Goal: Information Seeking & Learning: Learn about a topic

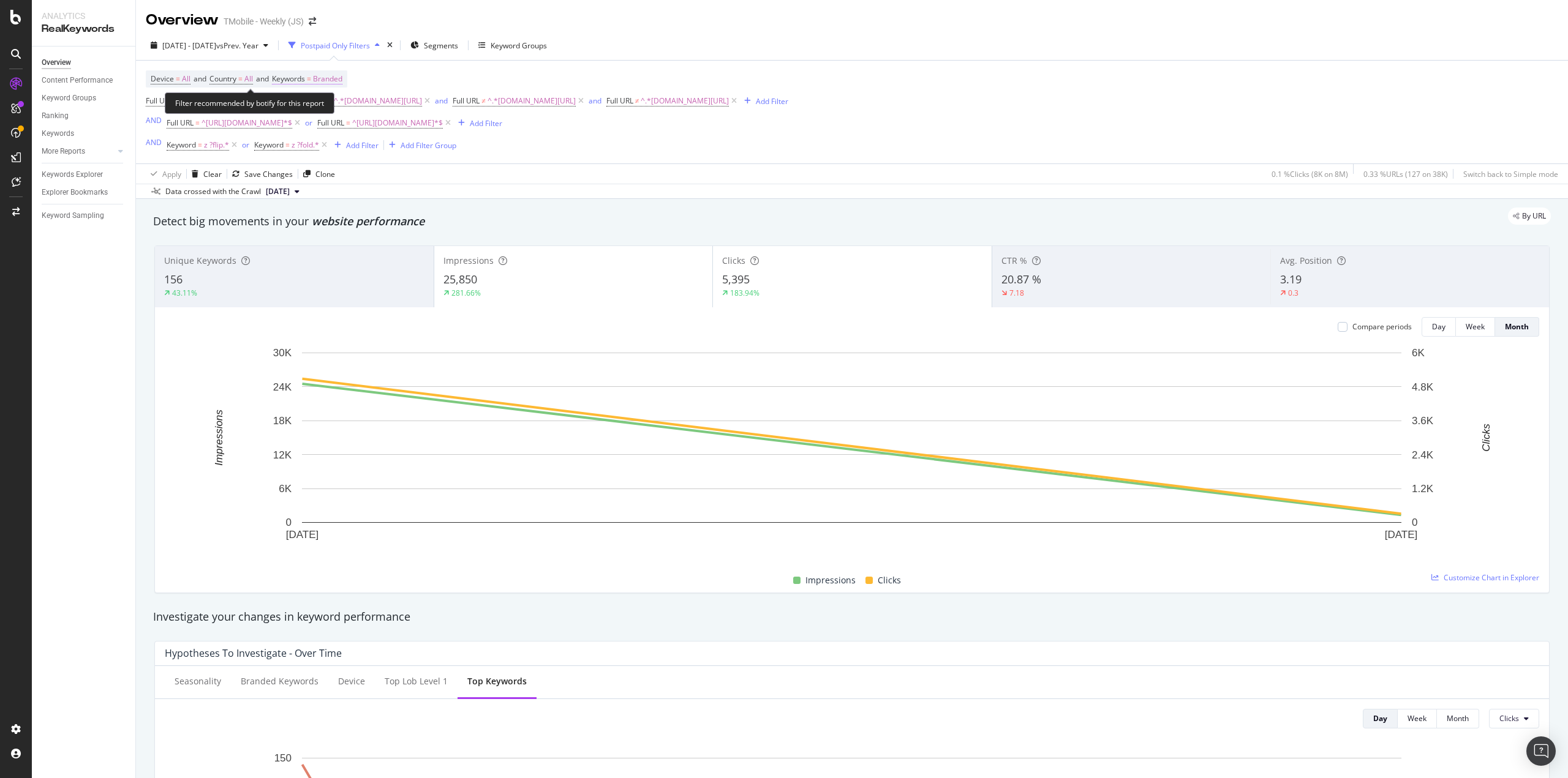
click at [338, 76] on span "Branded" at bounding box center [327, 78] width 29 height 17
click at [325, 114] on div "Branded" at bounding box center [314, 107] width 49 height 18
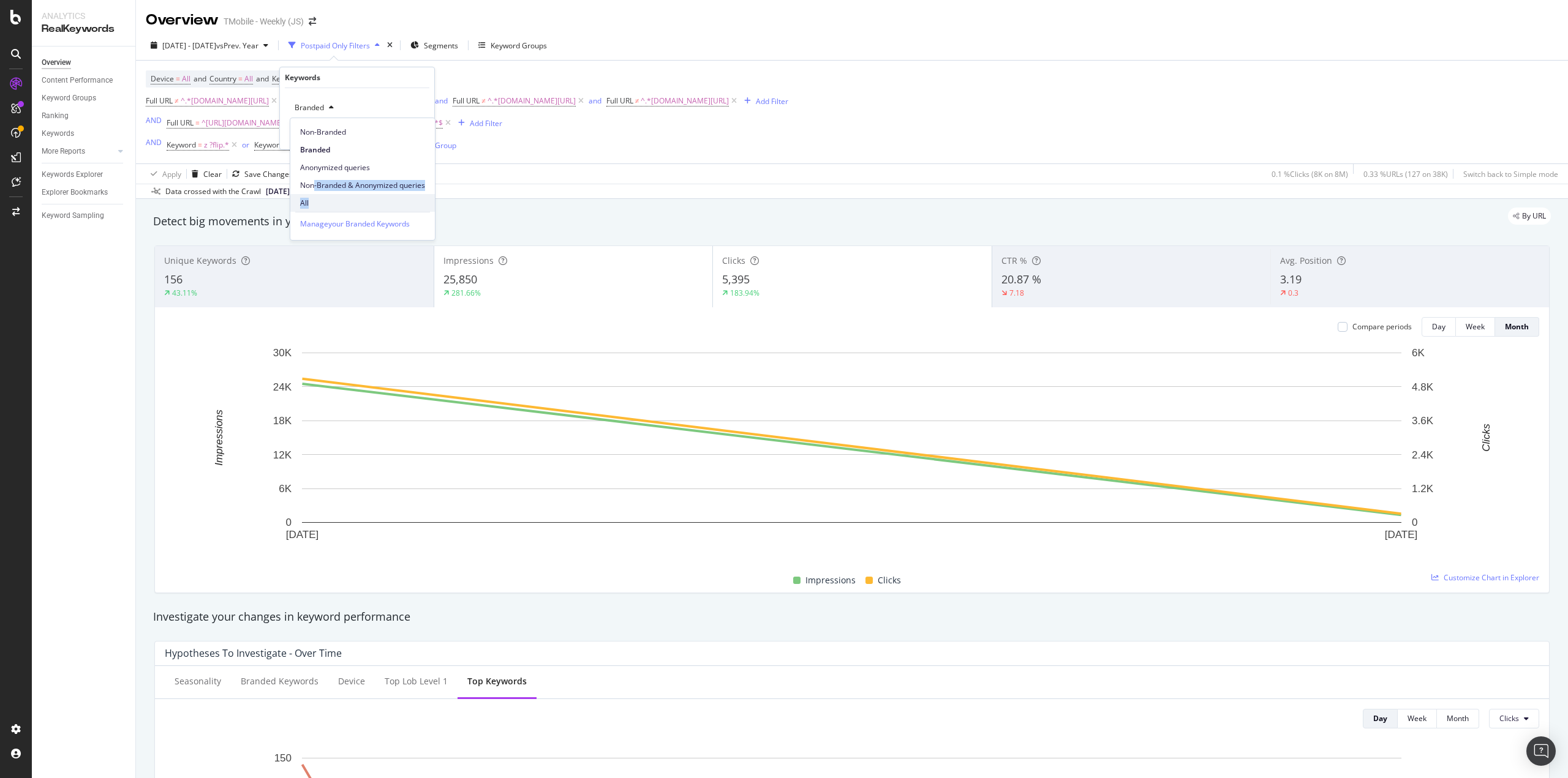
click at [314, 199] on div "Non-Branded Branded Anonymized queries Non-Branded & Anonymized queries All" at bounding box center [362, 165] width 145 height 94
click at [314, 201] on span "All" at bounding box center [362, 203] width 125 height 11
click at [410, 138] on div "Apply" at bounding box center [415, 133] width 19 height 10
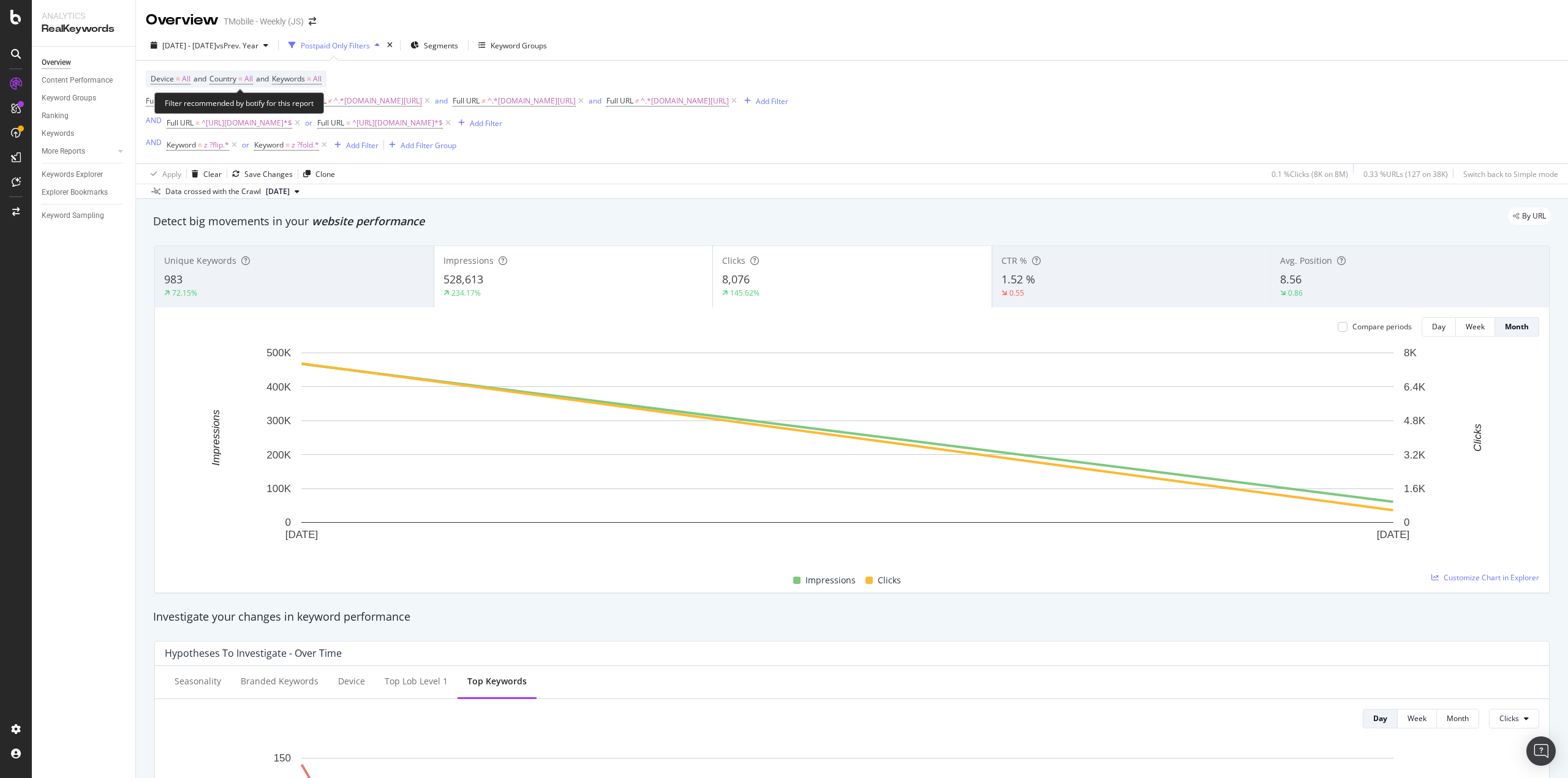
click at [315, 73] on span "Device = All and Country = All and Keywords = All" at bounding box center [236, 78] width 171 height 17
click at [305, 78] on span "Keywords" at bounding box center [288, 78] width 33 height 10
click at [303, 112] on div "button" at bounding box center [310, 107] width 15 height 7
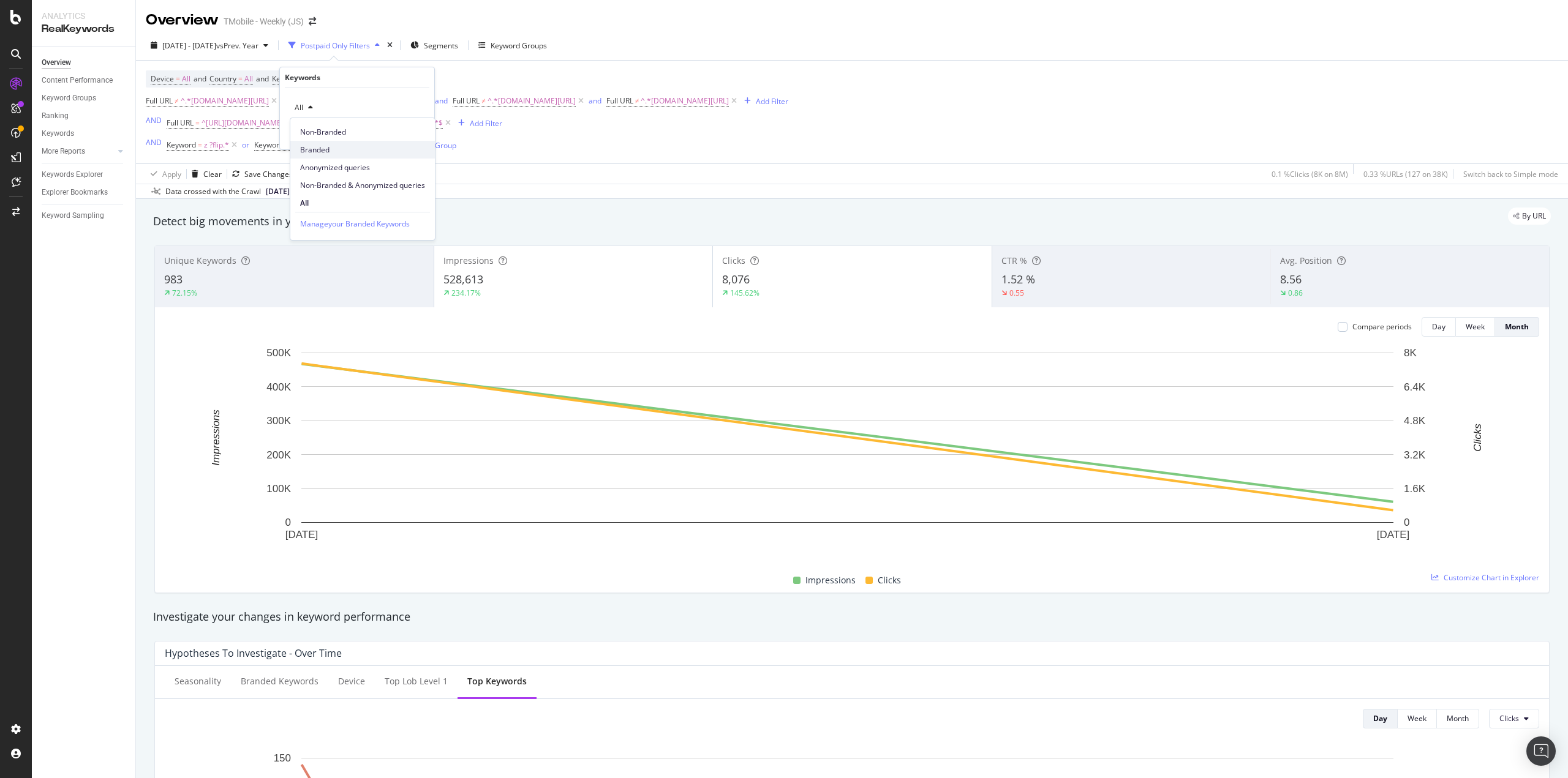
click at [313, 147] on span "Branded" at bounding box center [362, 150] width 125 height 11
click at [406, 130] on div "Apply" at bounding box center [415, 133] width 19 height 10
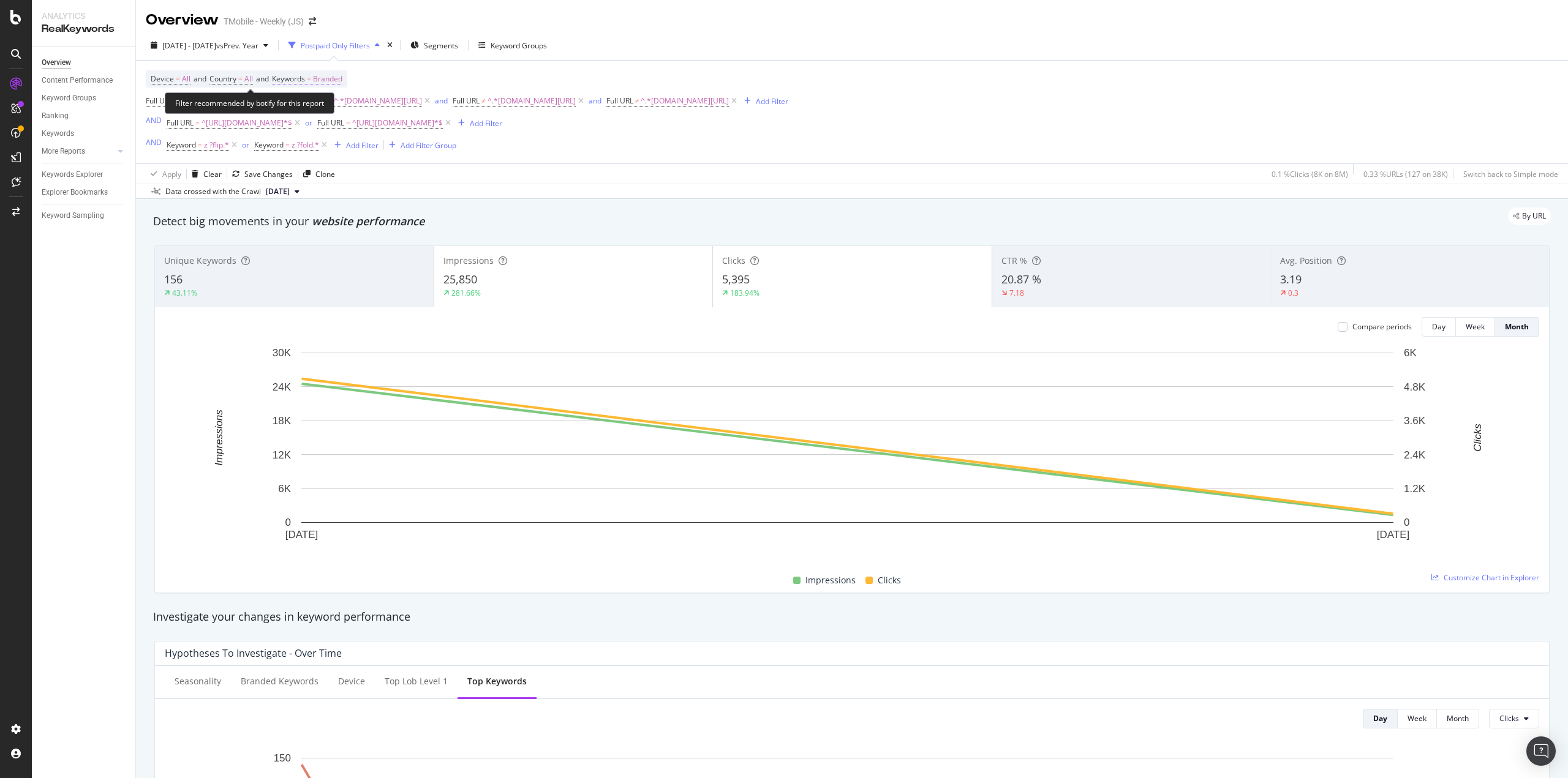
click at [320, 75] on span "Keywords = Branded" at bounding box center [307, 79] width 70 height 11
click at [316, 108] on span "Branded" at bounding box center [306, 107] width 34 height 10
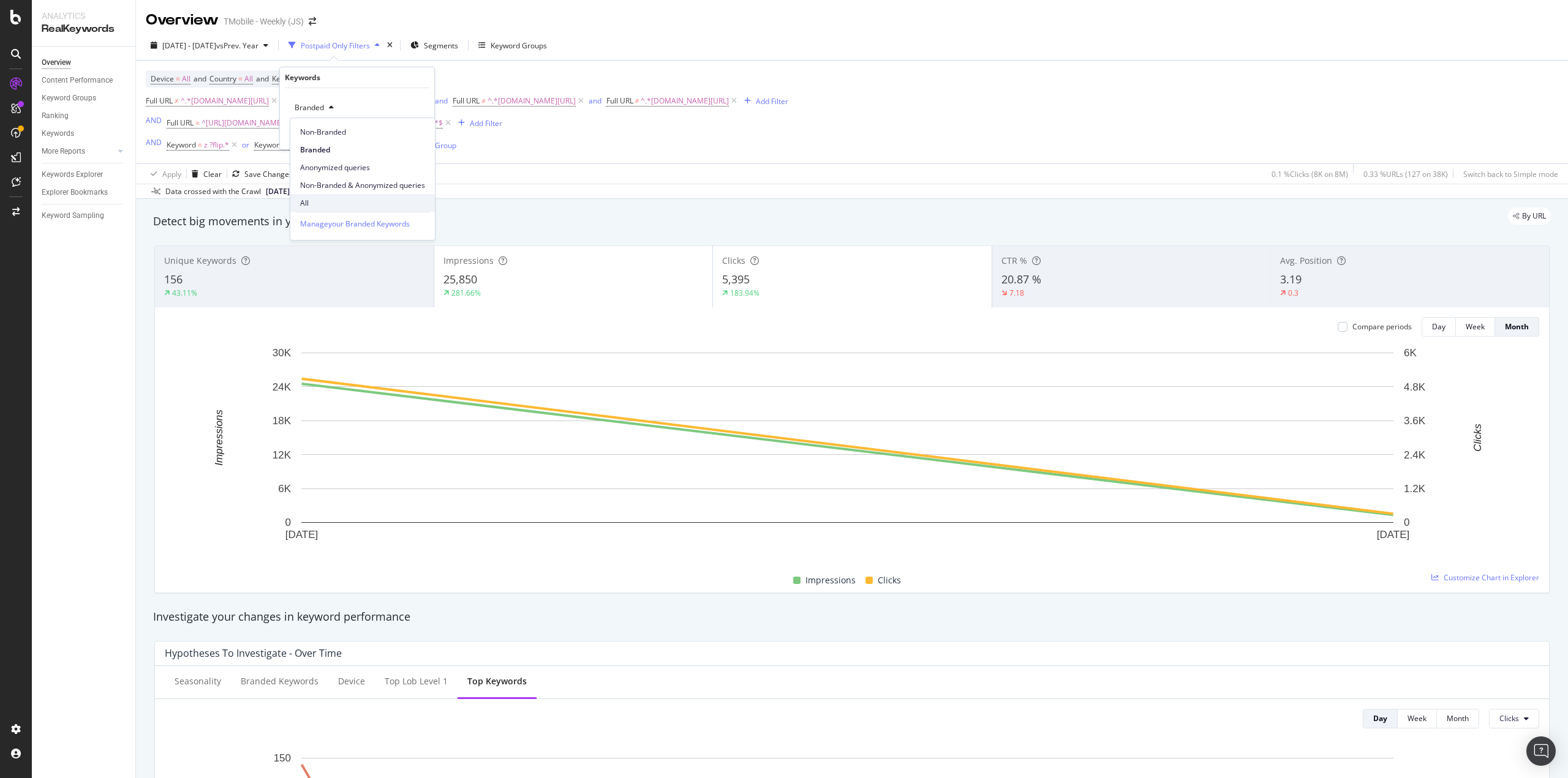
click at [311, 197] on div "All" at bounding box center [362, 203] width 145 height 18
click at [411, 130] on div "Apply" at bounding box center [415, 133] width 19 height 10
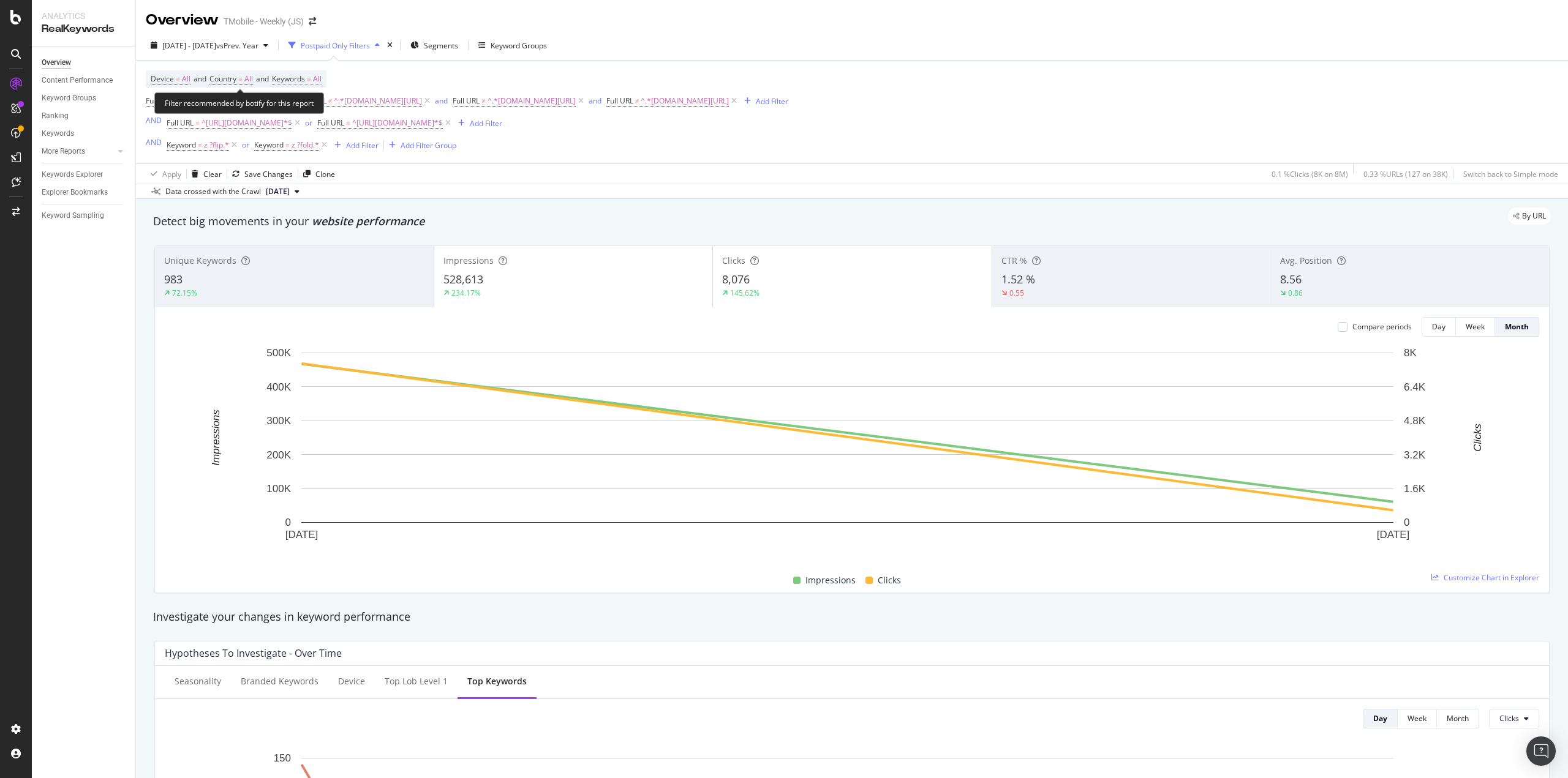
click at [319, 78] on span "Keywords = All" at bounding box center [296, 79] width 49 height 11
click at [311, 103] on div "All" at bounding box center [304, 107] width 28 height 18
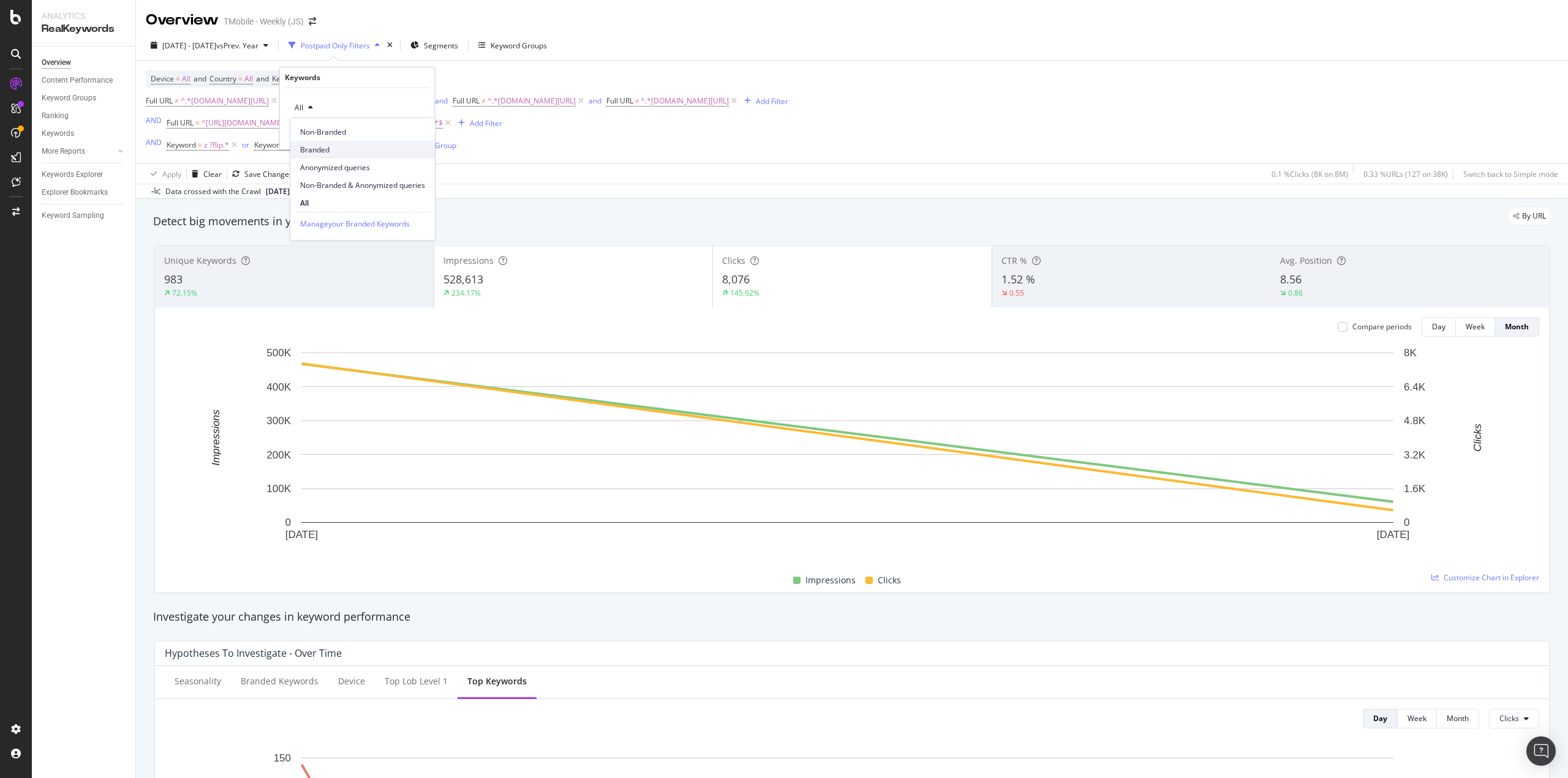
click at [308, 149] on span "Branded" at bounding box center [362, 150] width 125 height 11
click at [407, 135] on div "Apply" at bounding box center [415, 133] width 19 height 10
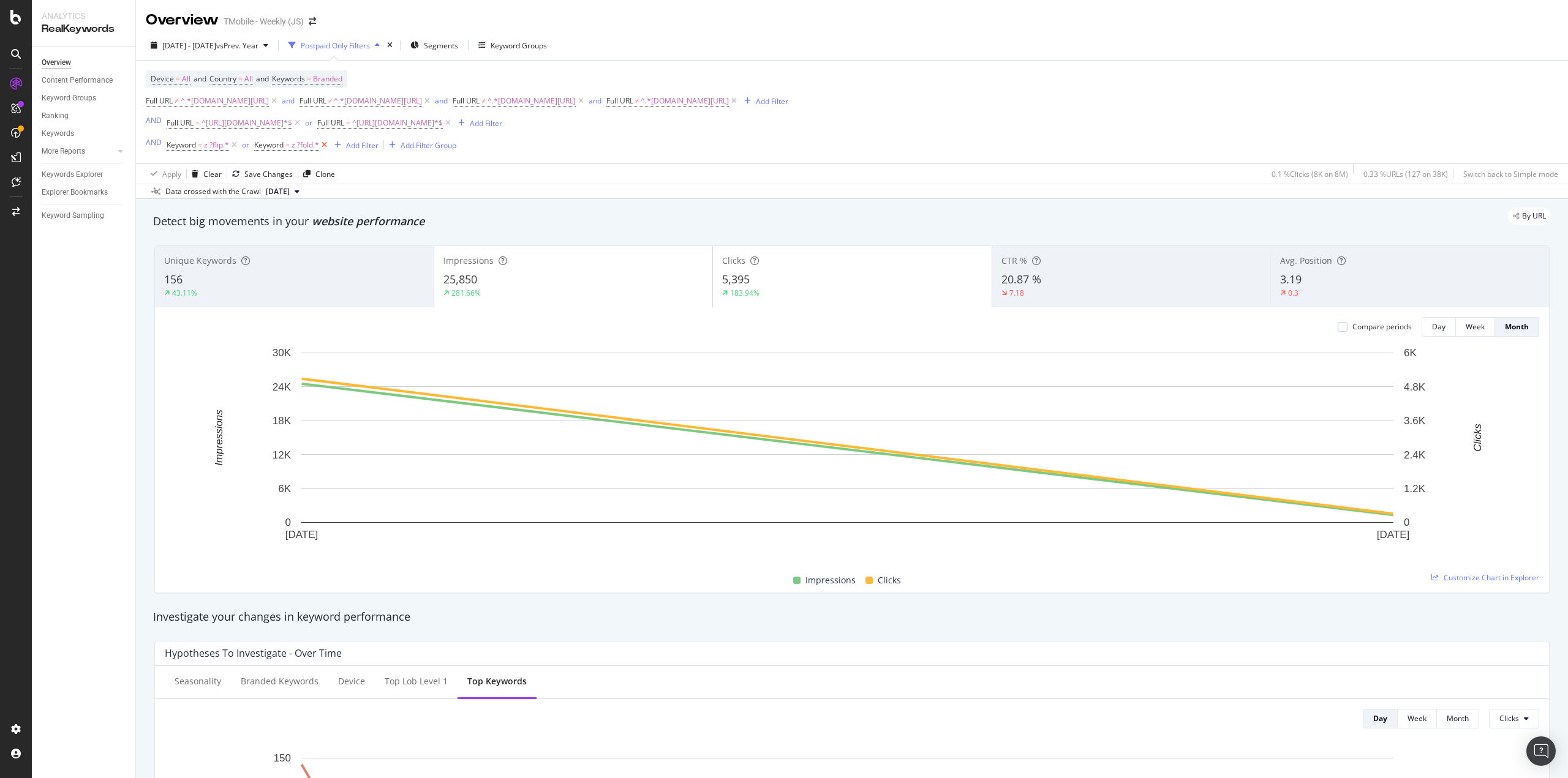
click at [322, 145] on icon at bounding box center [324, 145] width 10 height 12
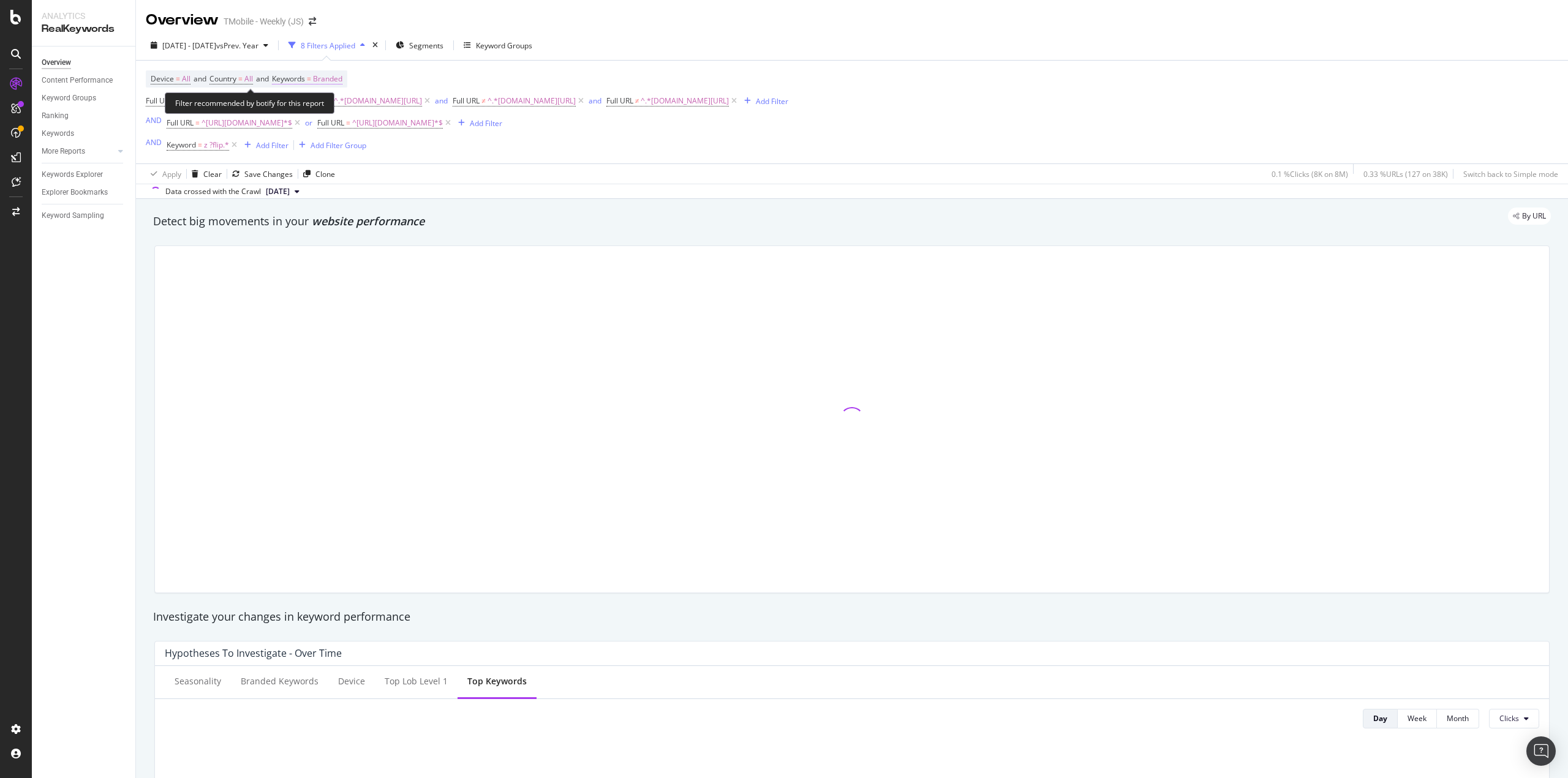
click at [336, 78] on span "Branded" at bounding box center [327, 78] width 29 height 17
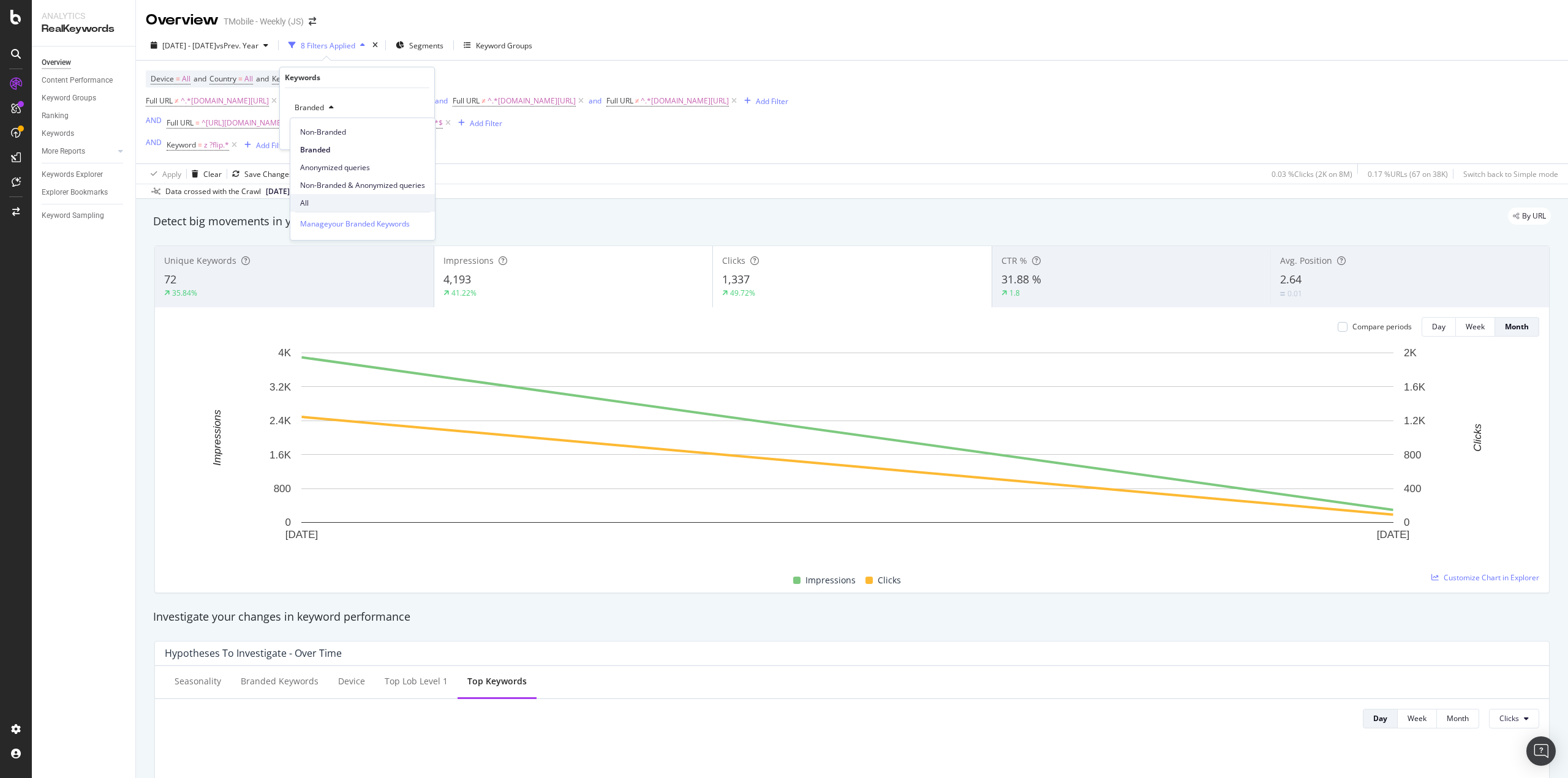
click at [335, 198] on span "All" at bounding box center [362, 203] width 125 height 11
click at [411, 134] on div "Apply" at bounding box center [415, 133] width 19 height 10
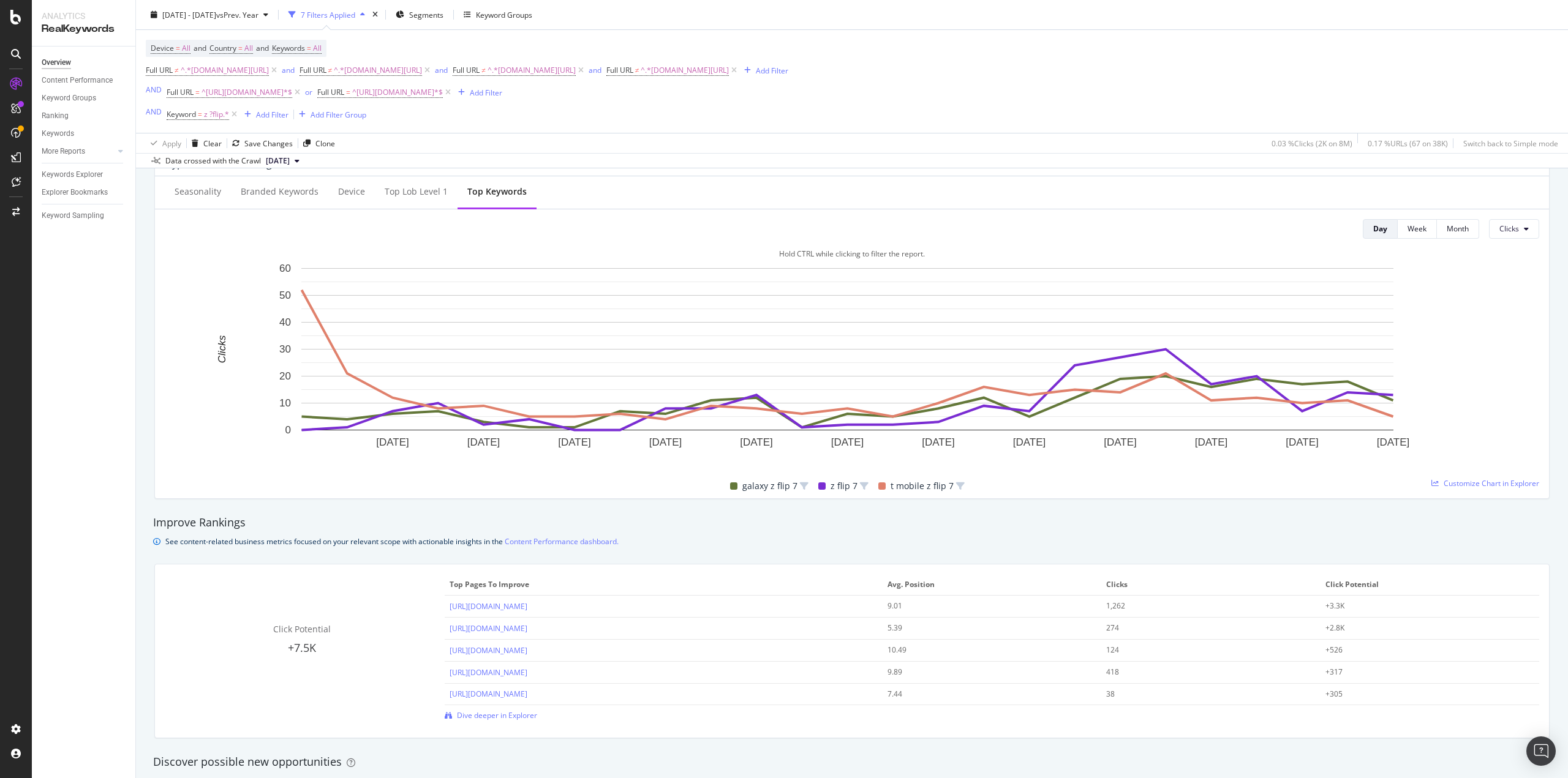
scroll to position [796, 0]
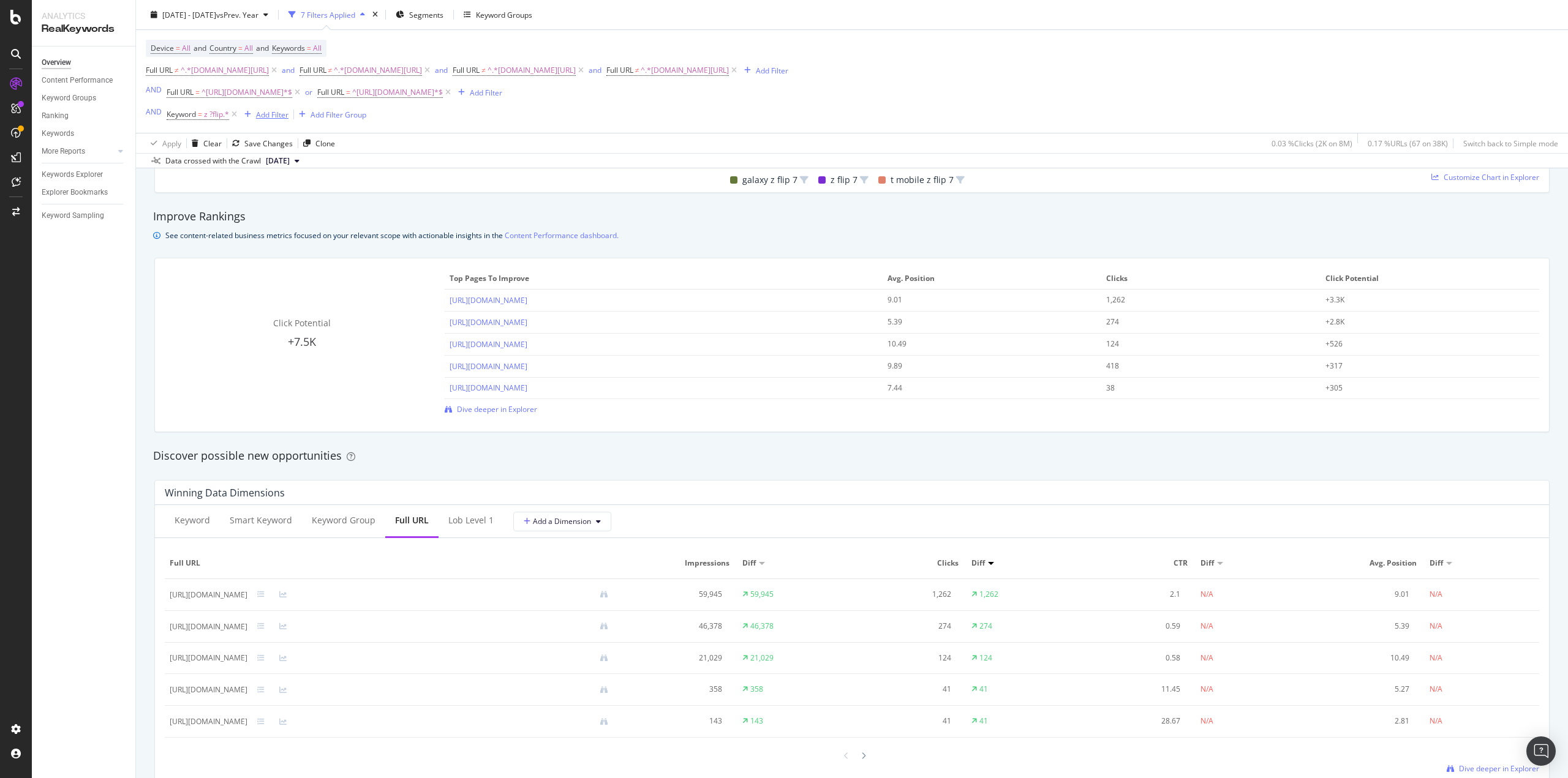
click at [254, 112] on div "button" at bounding box center [247, 114] width 16 height 7
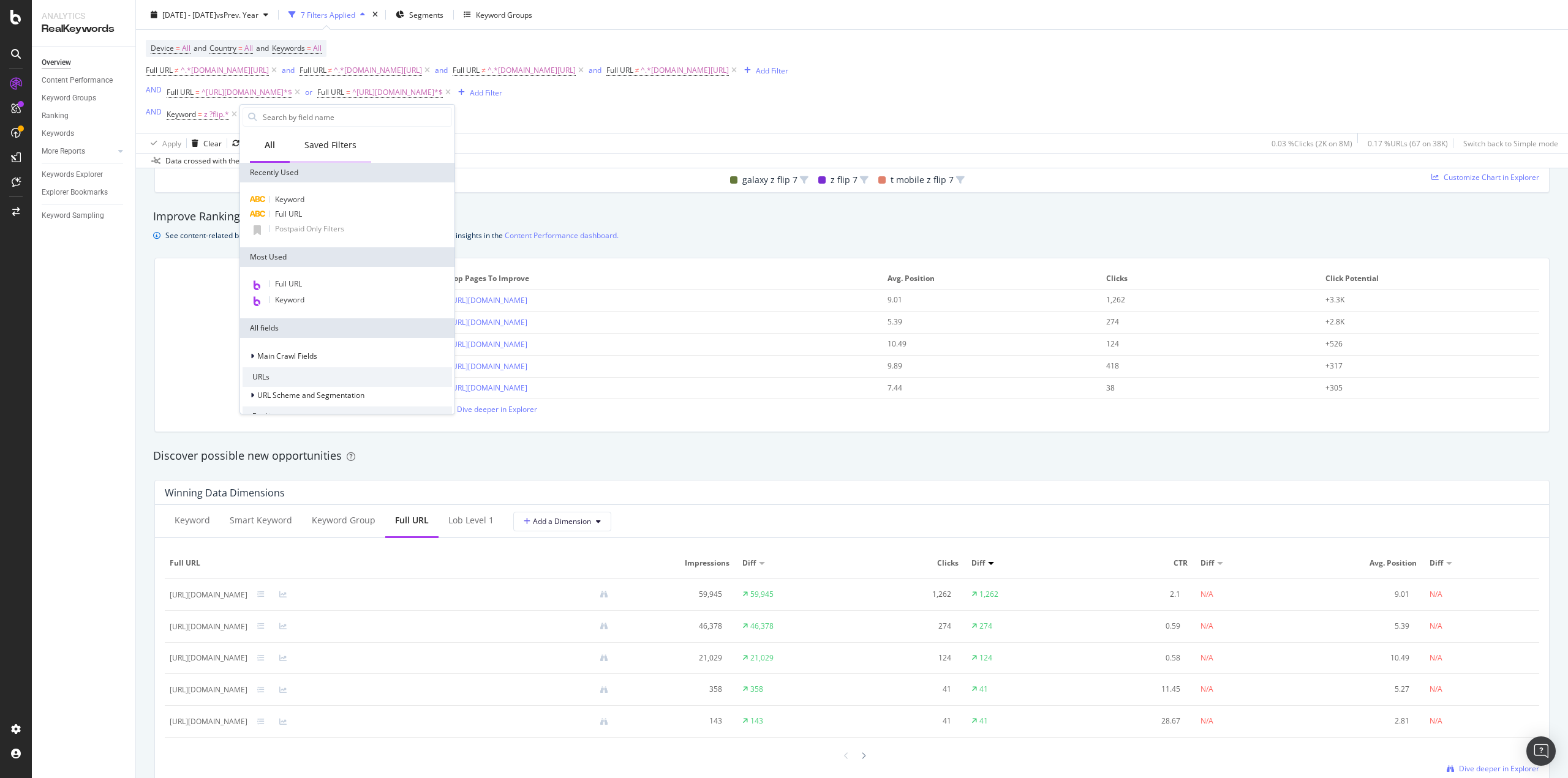
click at [337, 149] on div "Saved Filters" at bounding box center [330, 145] width 52 height 12
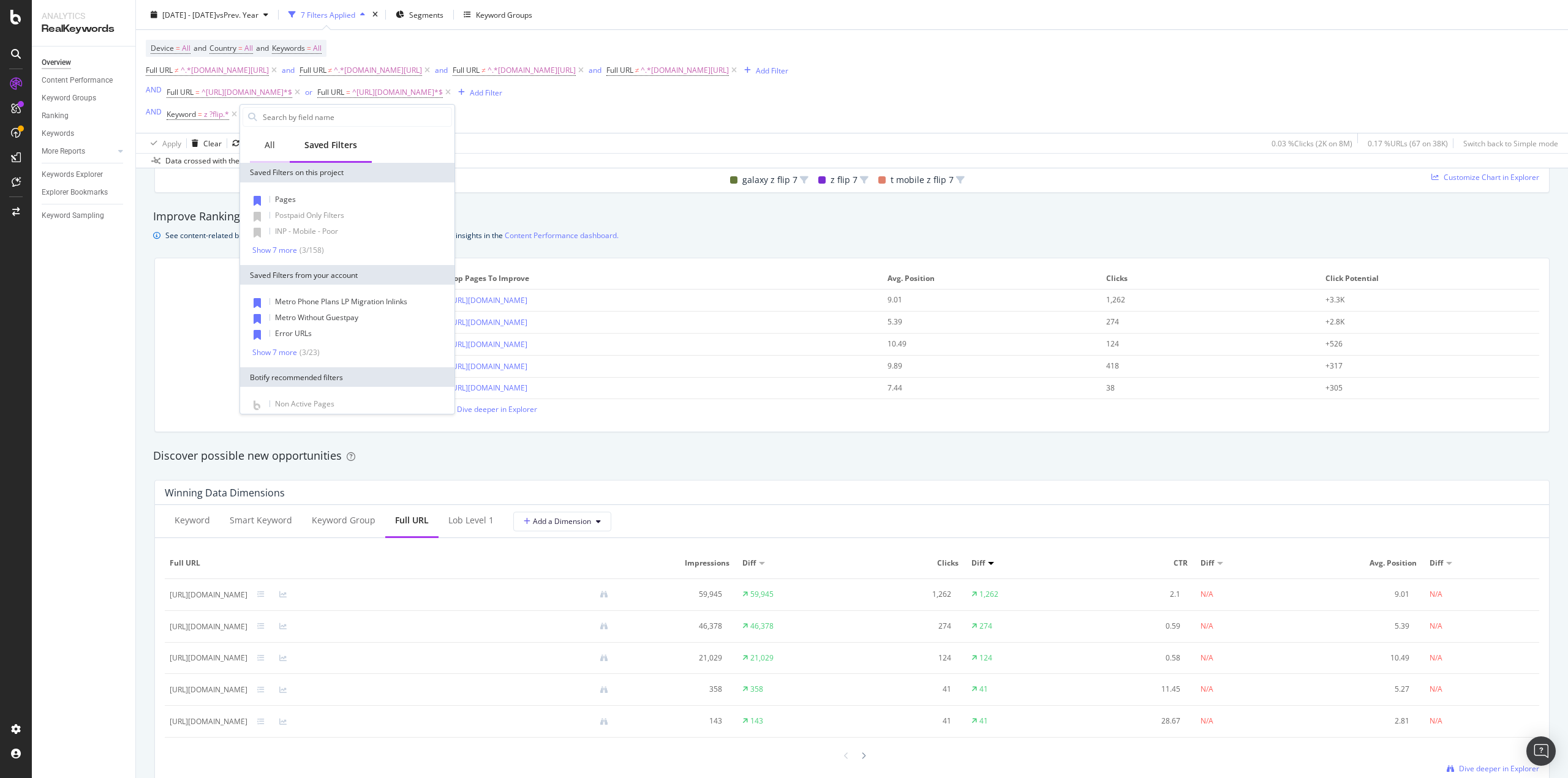
click at [272, 145] on div "All" at bounding box center [269, 145] width 10 height 12
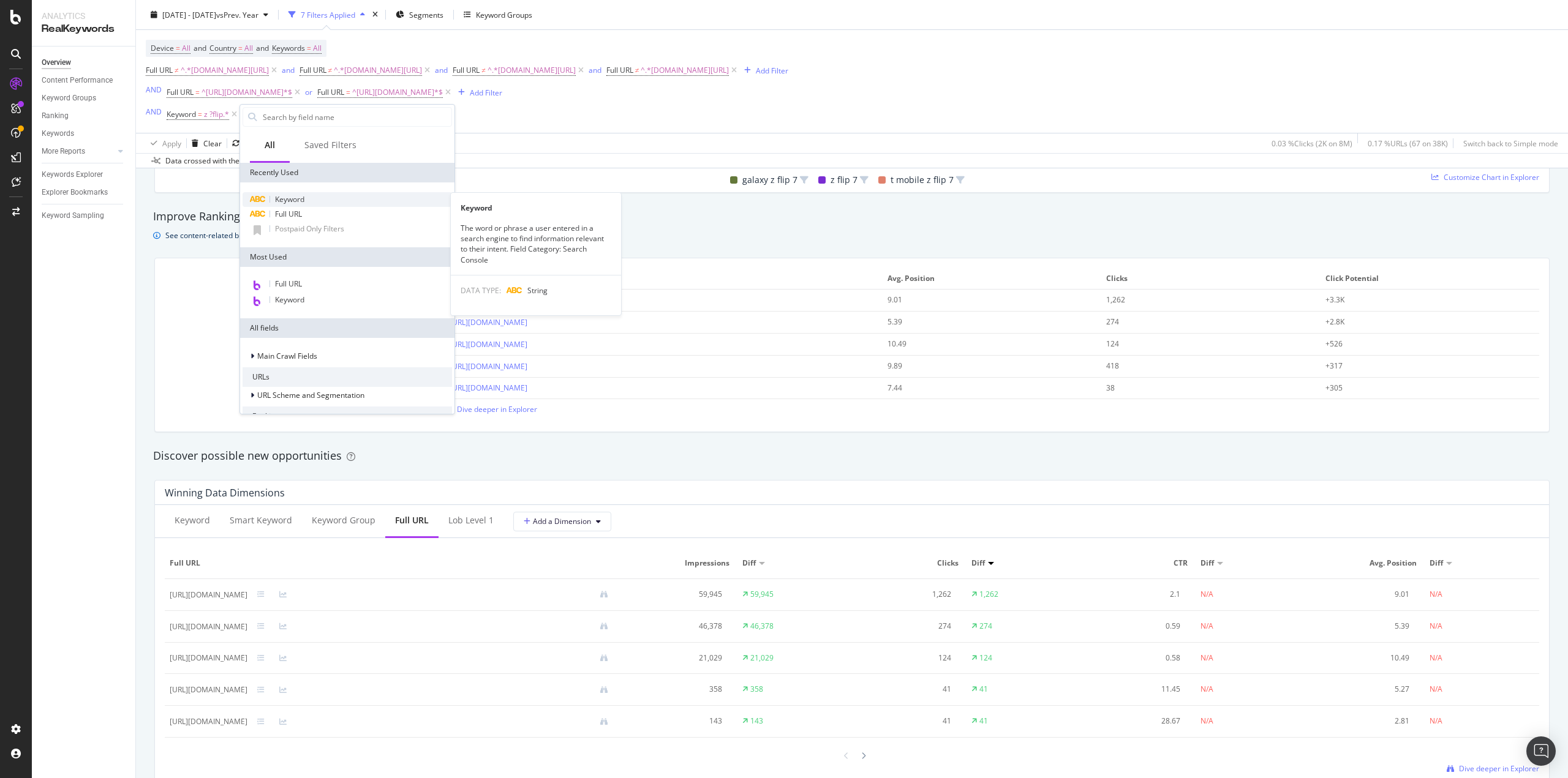
click at [303, 203] on span "Keyword" at bounding box center [289, 199] width 29 height 10
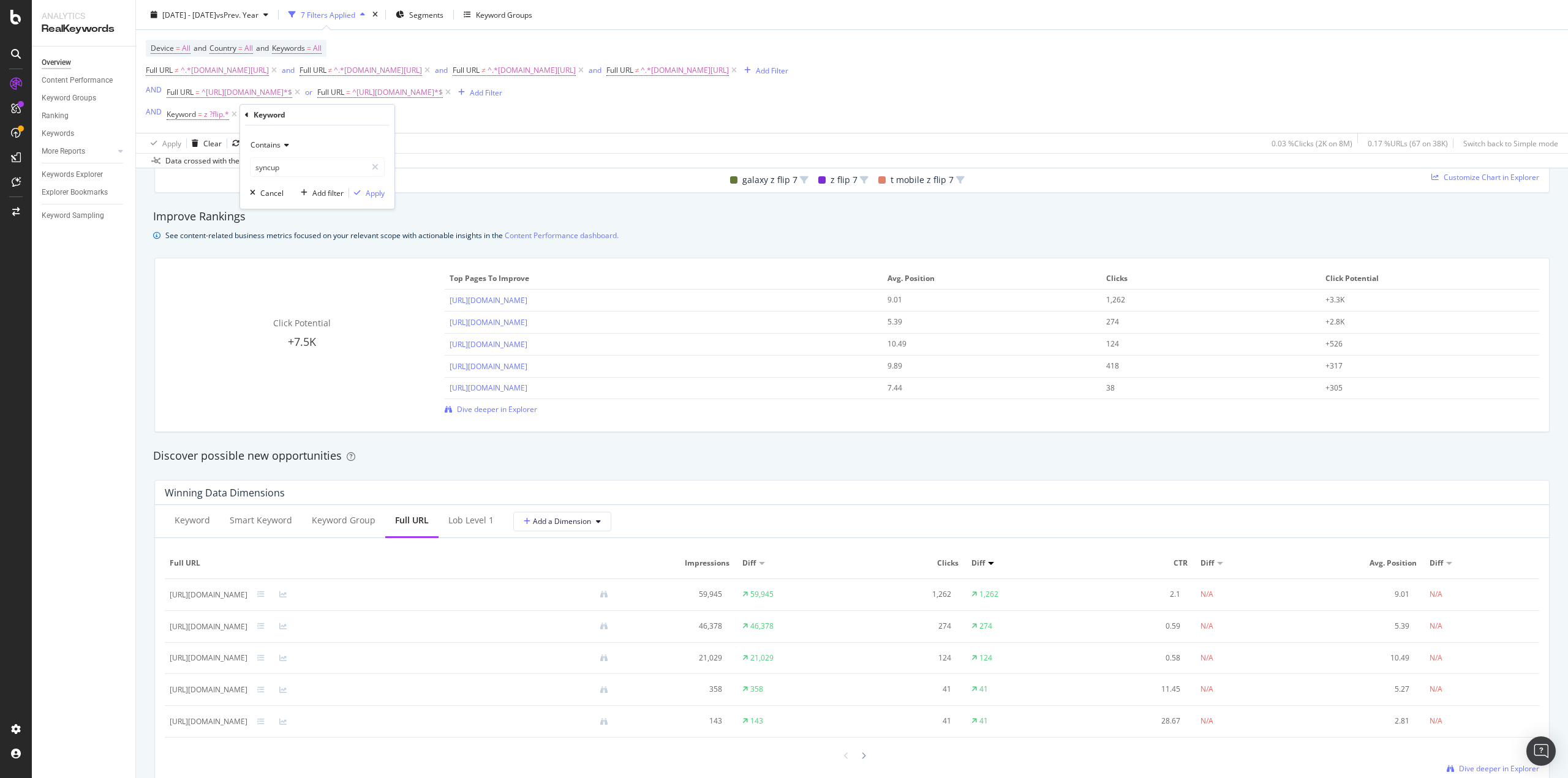
click at [281, 149] on icon at bounding box center [285, 145] width 9 height 7
click at [276, 295] on span "Matches regex" at bounding box center [281, 297] width 51 height 10
click at [201, 114] on span "=" at bounding box center [200, 114] width 4 height 10
click at [204, 164] on input "z ?flip.*" at bounding box center [235, 165] width 116 height 20
click at [201, 189] on div "Cancel" at bounding box center [198, 191] width 23 height 10
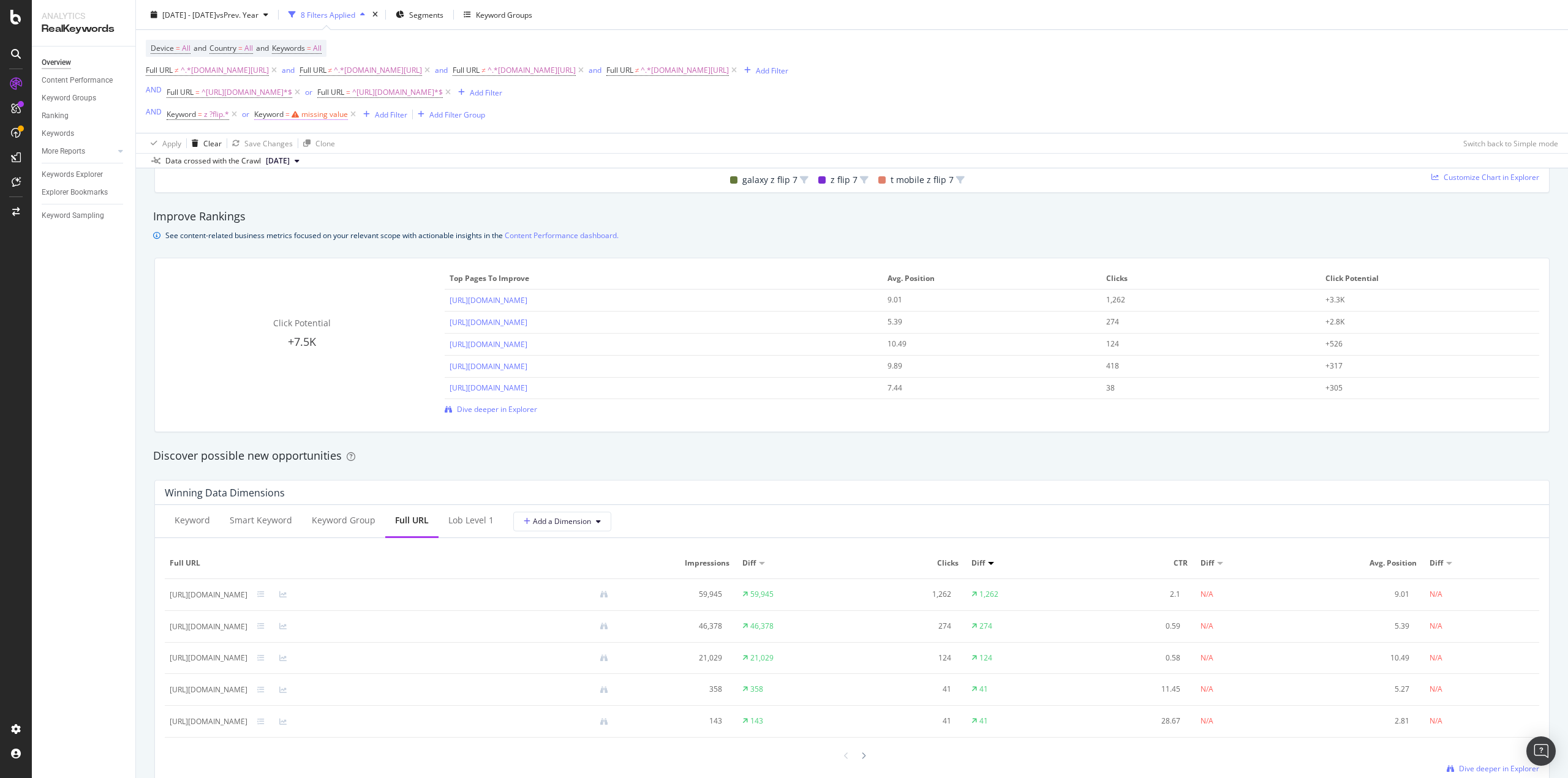
click at [305, 115] on div "missing value" at bounding box center [325, 114] width 47 height 10
click at [300, 140] on icon at bounding box center [298, 143] width 9 height 7
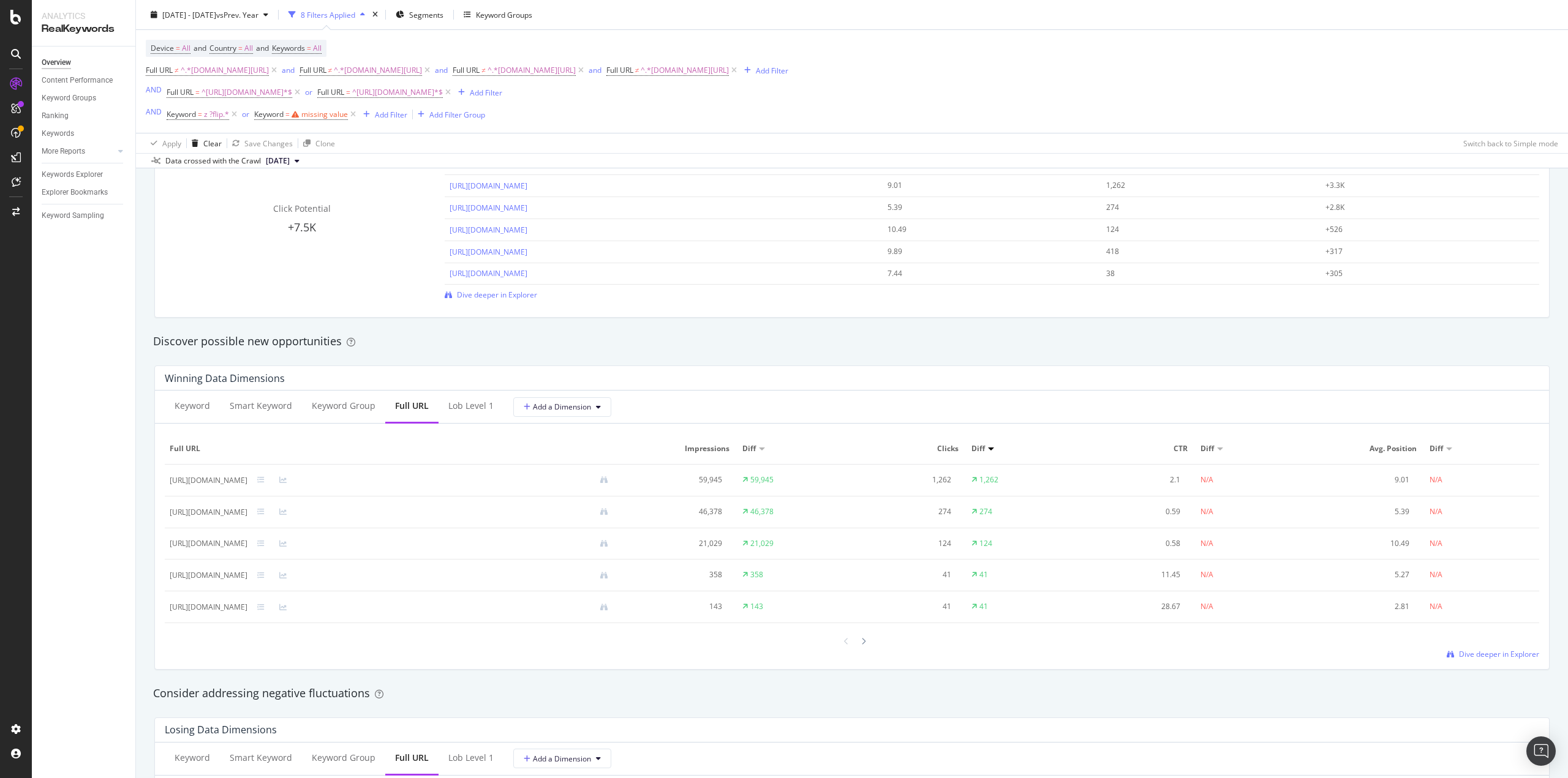
scroll to position [857, 0]
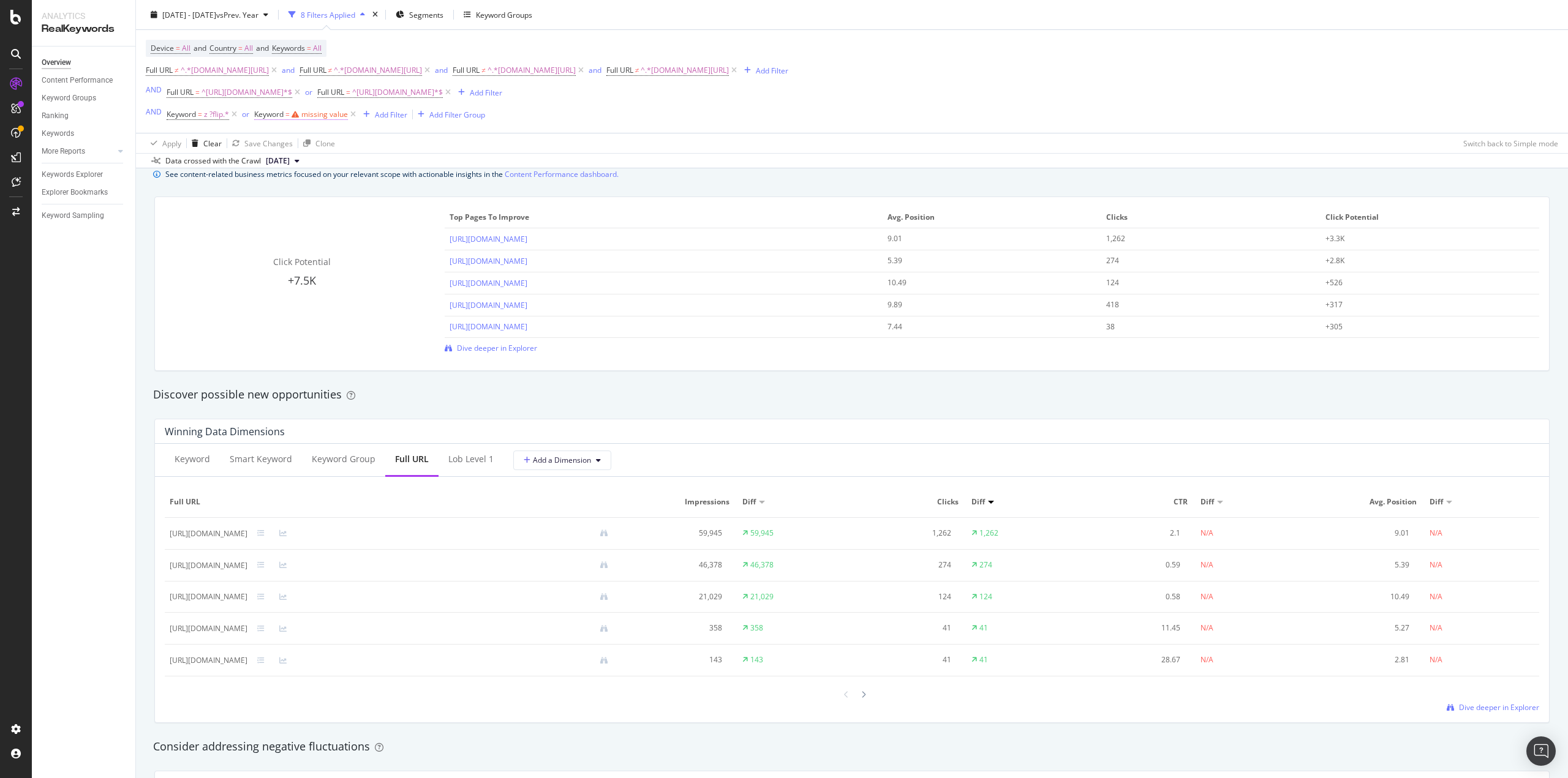
click at [321, 118] on div "missing value" at bounding box center [325, 114] width 47 height 10
click at [293, 147] on span "Equal to" at bounding box center [279, 143] width 28 height 10
drag, startPoint x: 295, startPoint y: 295, endPoint x: 295, endPoint y: 284, distance: 11.0
click at [294, 295] on span "Matches regex" at bounding box center [296, 295] width 51 height 10
click at [306, 166] on input "text" at bounding box center [332, 165] width 133 height 20
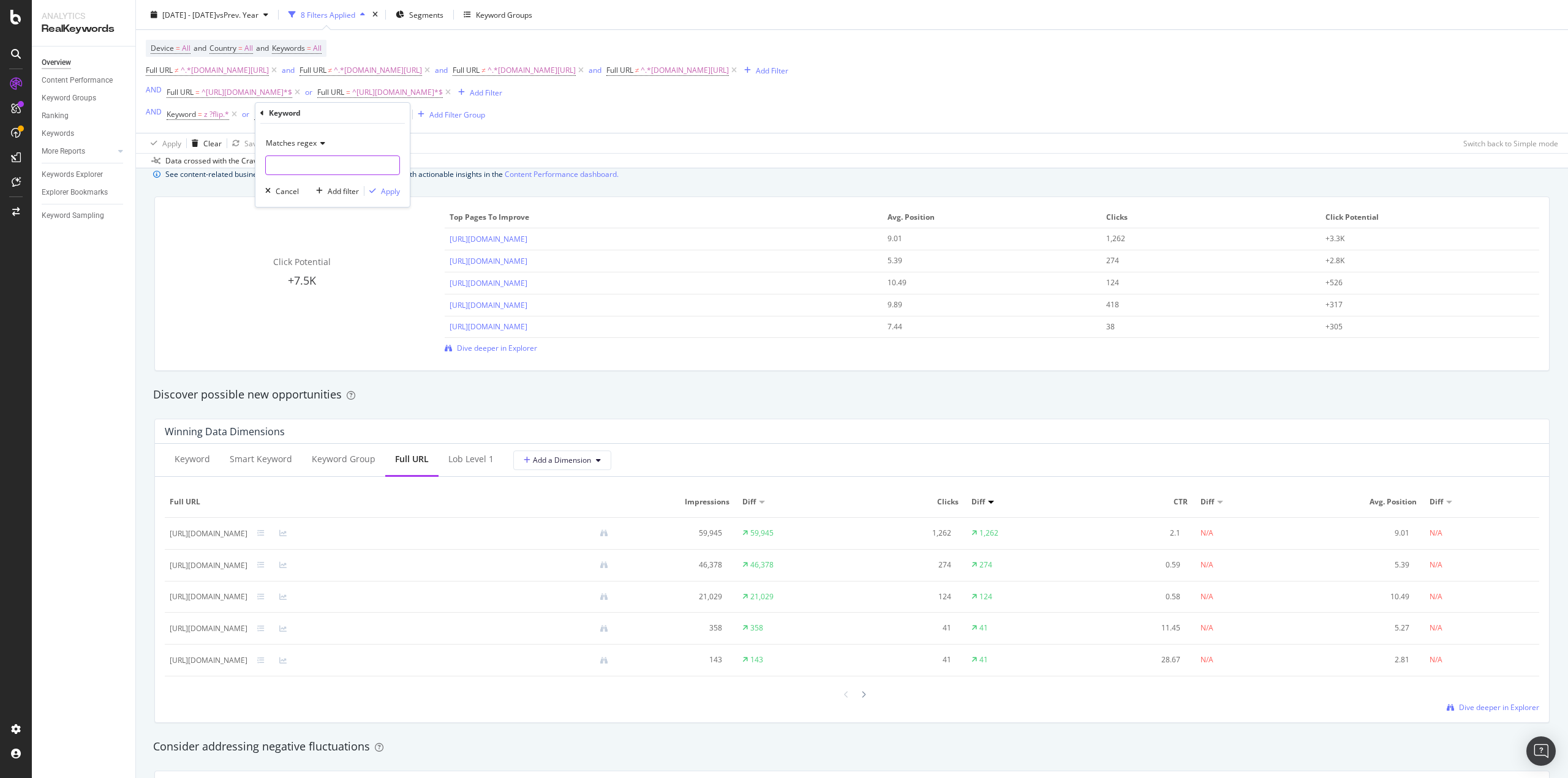
paste input "z ?flip.*"
click at [289, 165] on input "z ?flip.*" at bounding box center [323, 165] width 116 height 20
type input "z ?fold.*"
click at [385, 189] on div "Apply" at bounding box center [390, 191] width 19 height 10
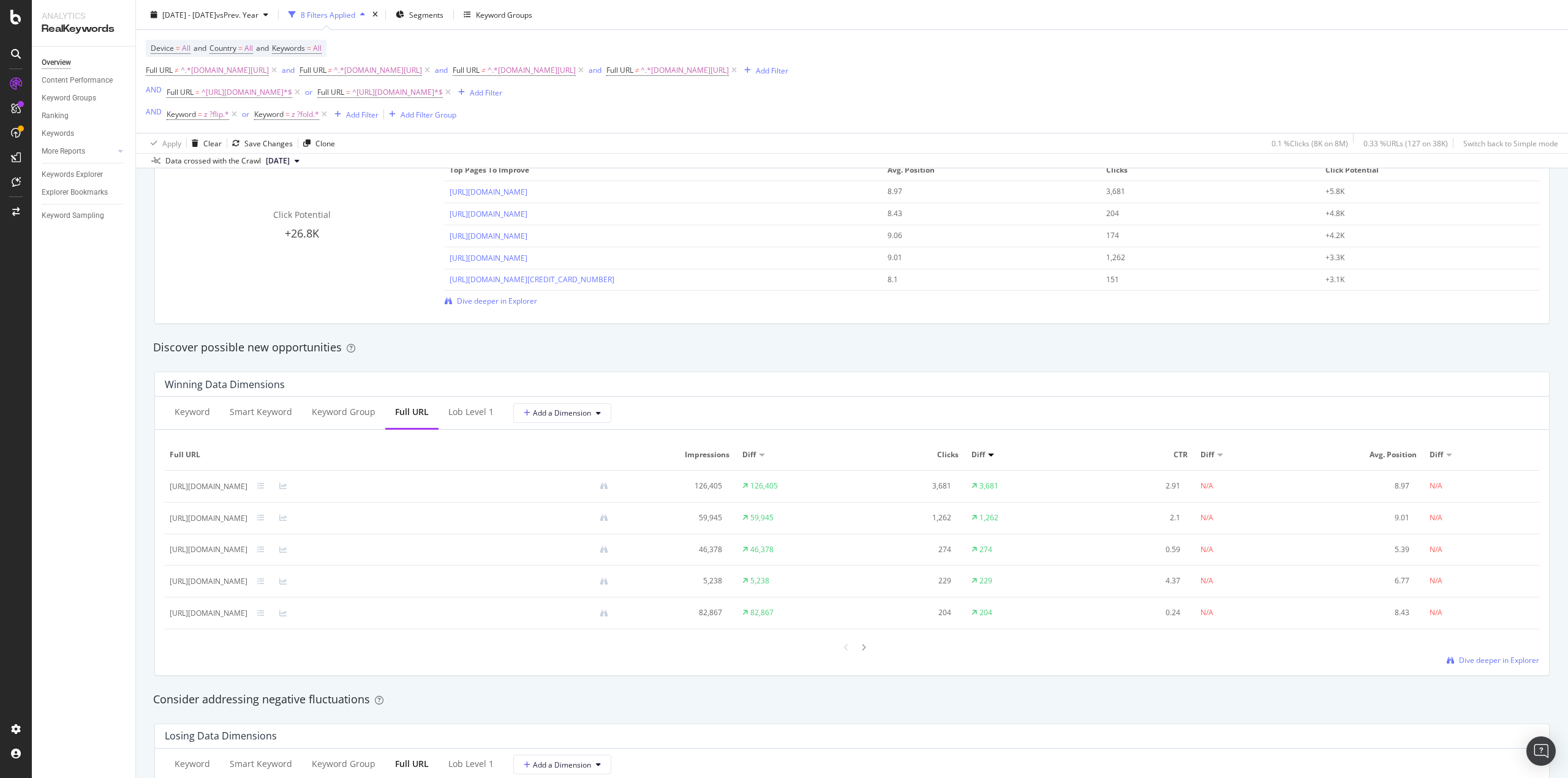
scroll to position [834, 0]
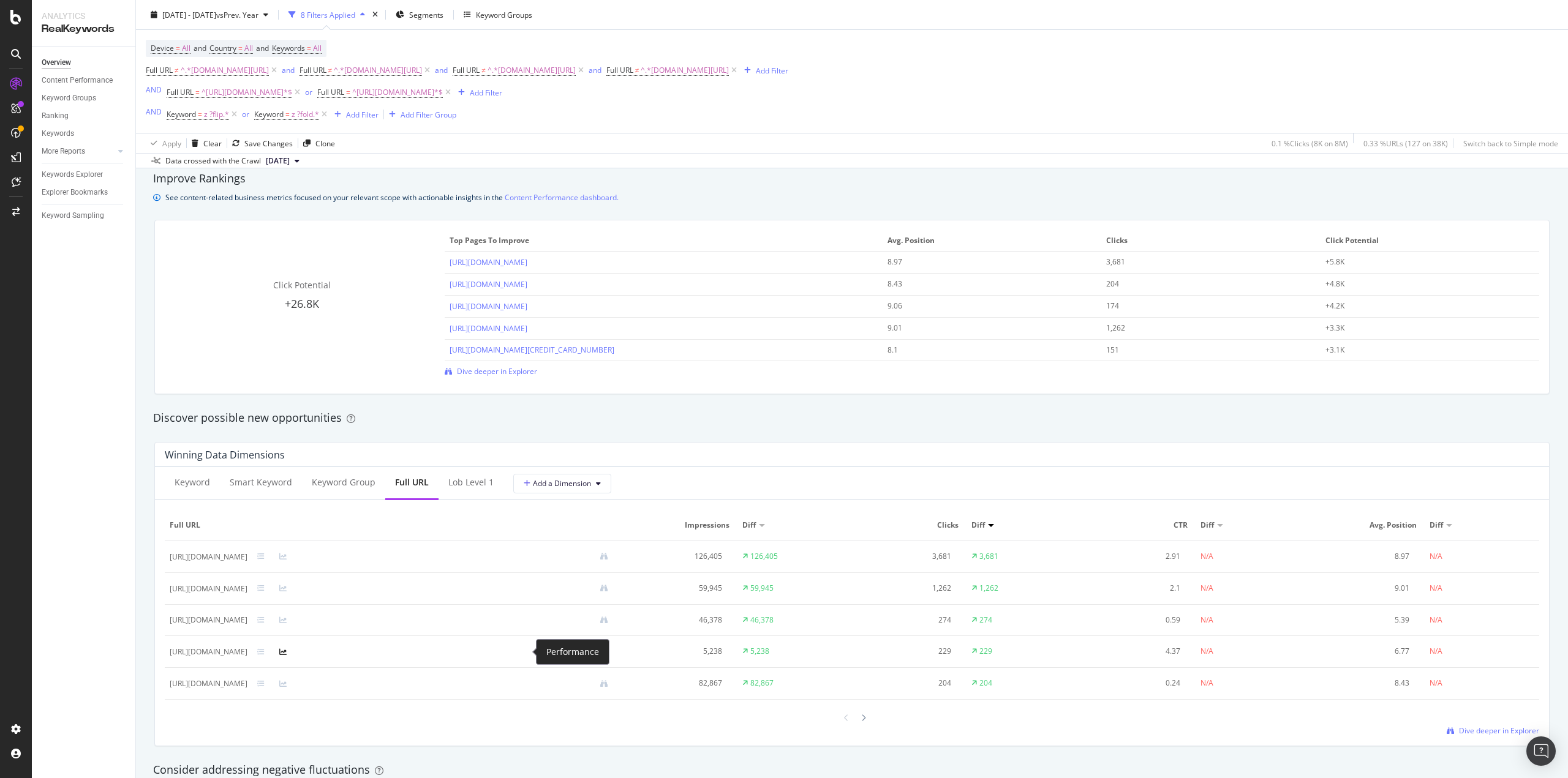
click at [287, 652] on icon at bounding box center [283, 652] width 7 height 7
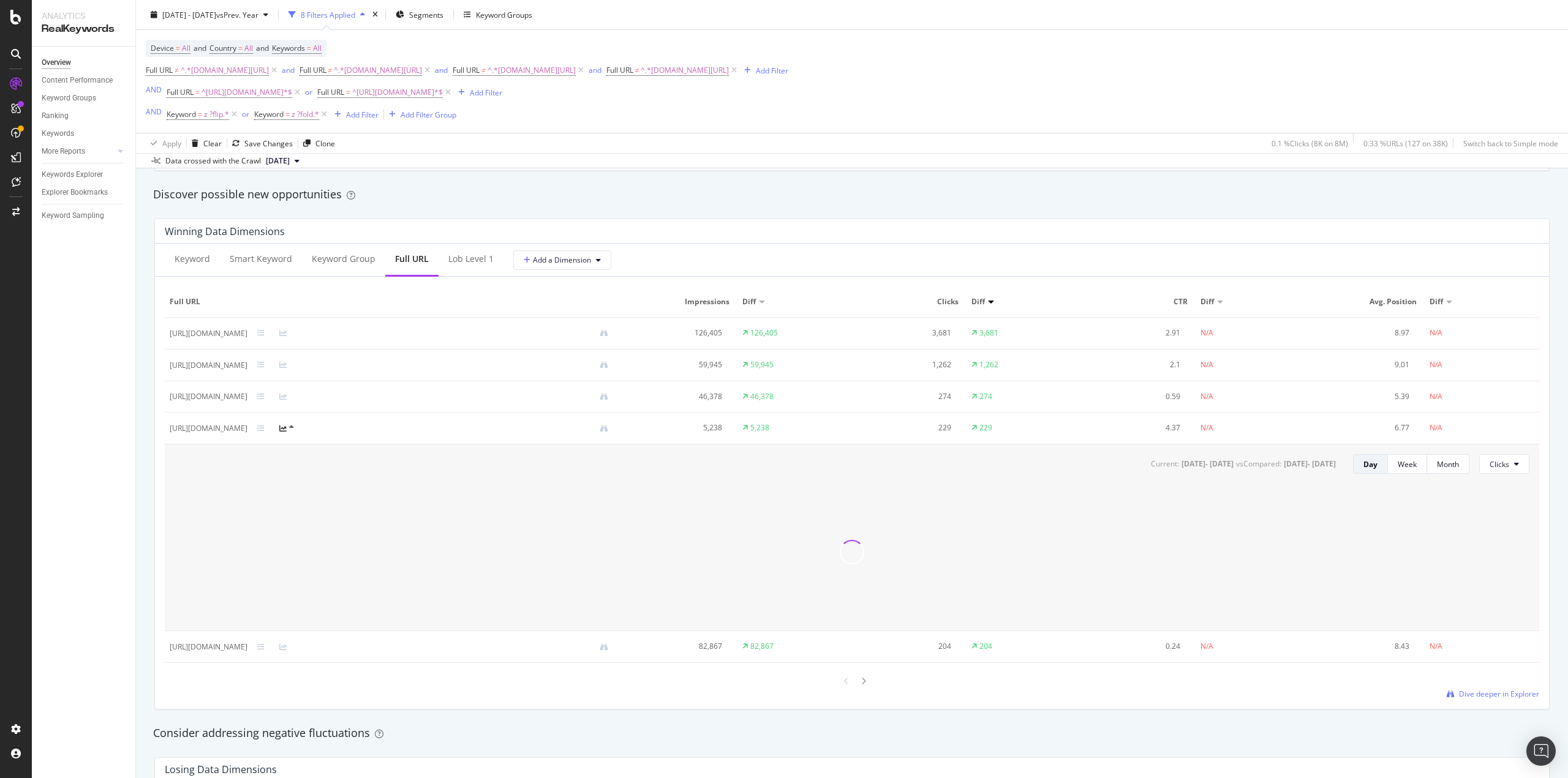
scroll to position [1079, 0]
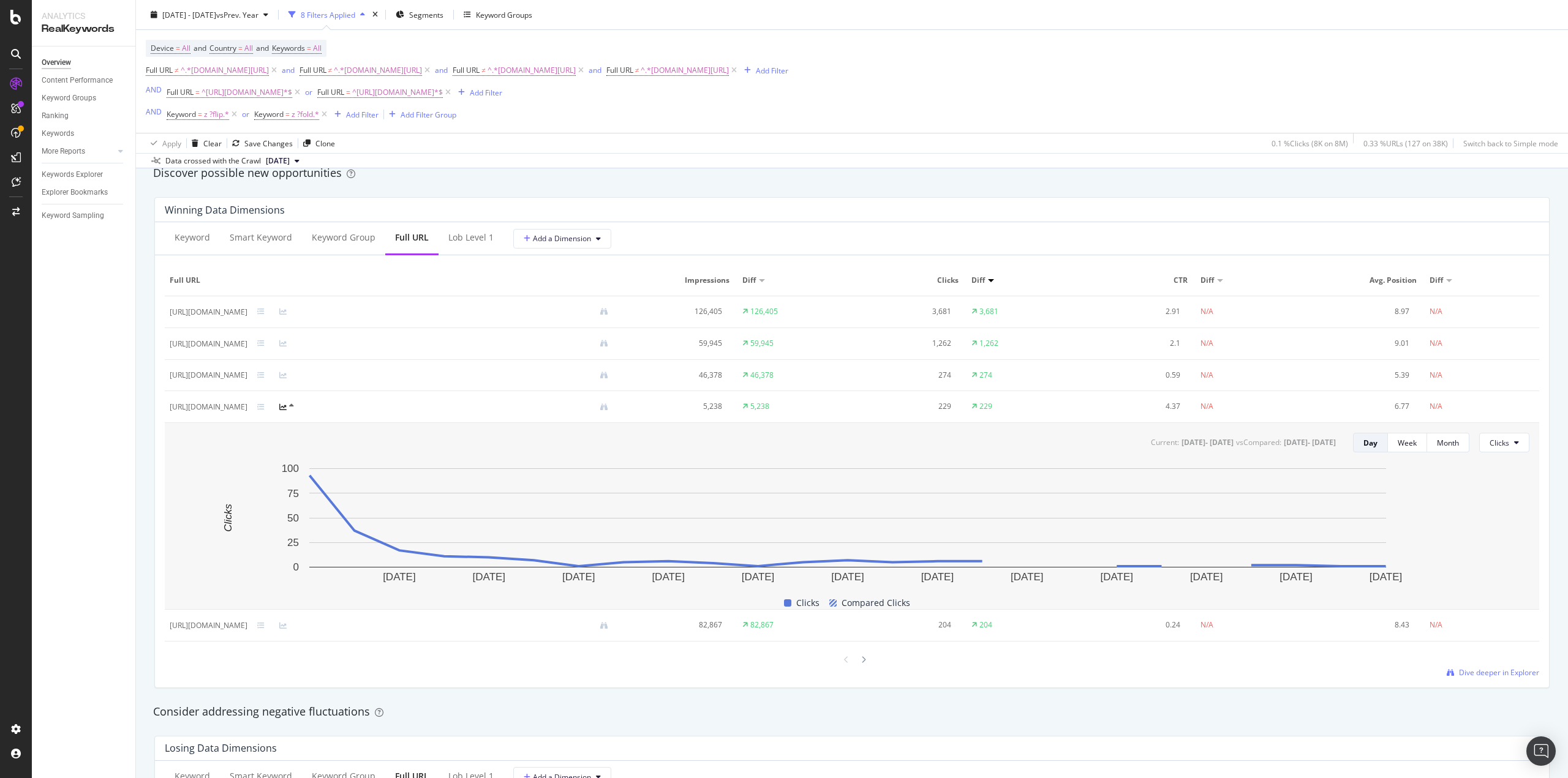
click at [287, 408] on icon at bounding box center [283, 407] width 7 height 7
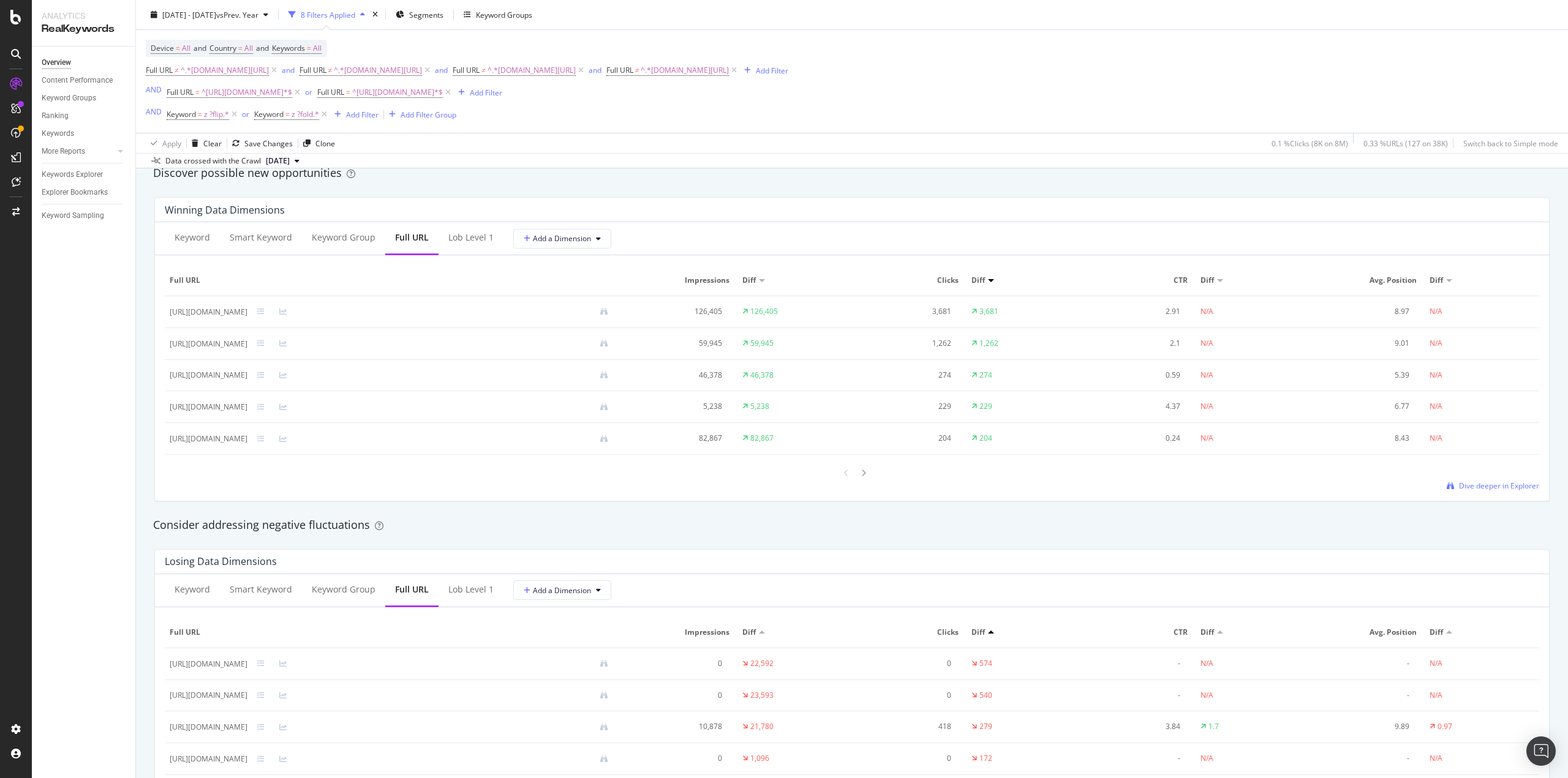
drag, startPoint x: 323, startPoint y: 115, endPoint x: 348, endPoint y: 129, distance: 28.7
click at [323, 115] on icon at bounding box center [324, 114] width 10 height 12
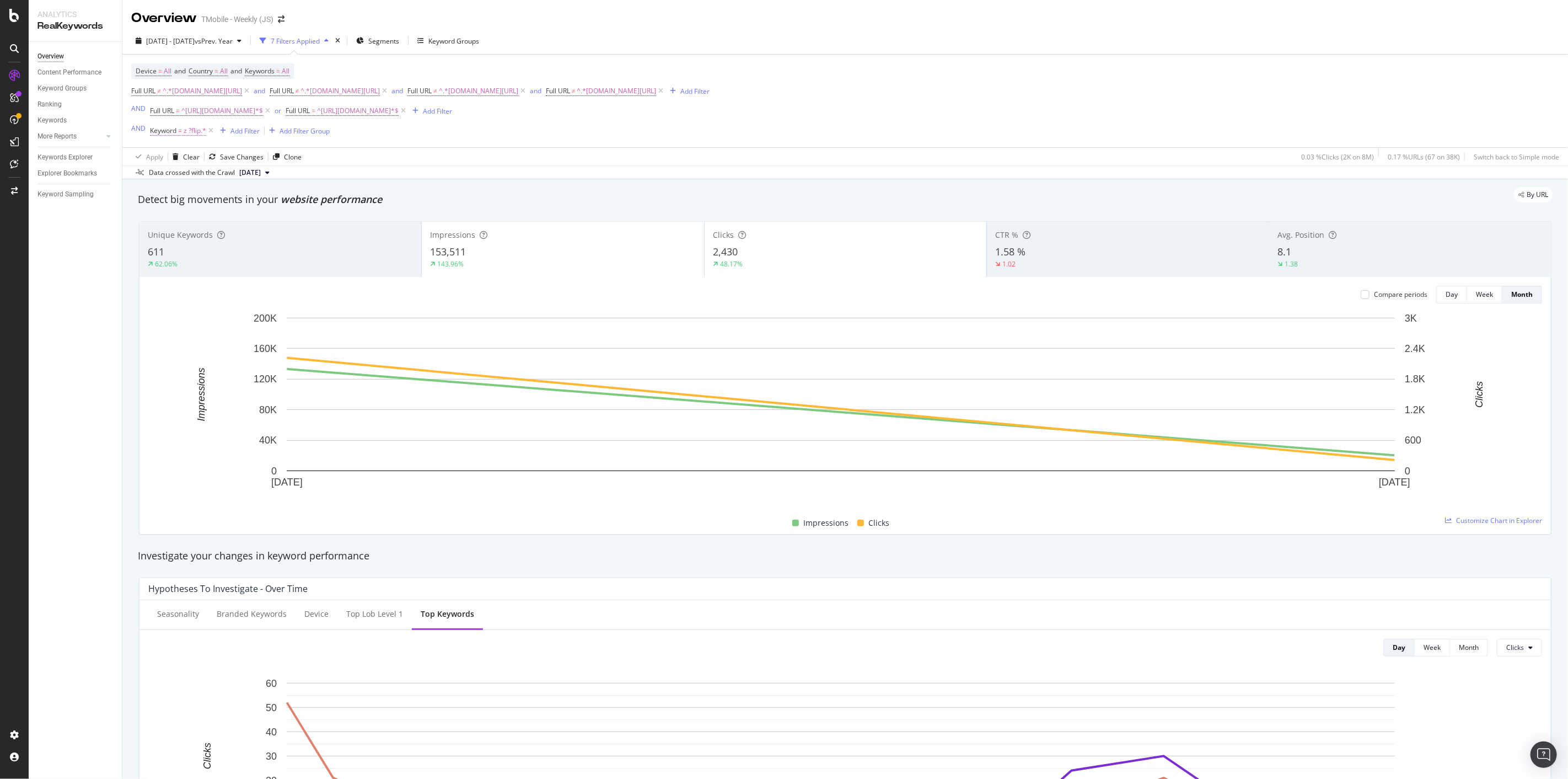
click at [189, 132] on span "z ?flip.*" at bounding box center [195, 130] width 23 height 15
click at [178, 180] on input "z ?flip.*" at bounding box center [211, 178] width 104 height 18
type input "z ?fold.*"
click at [268, 202] on div "Apply" at bounding box center [271, 202] width 17 height 9
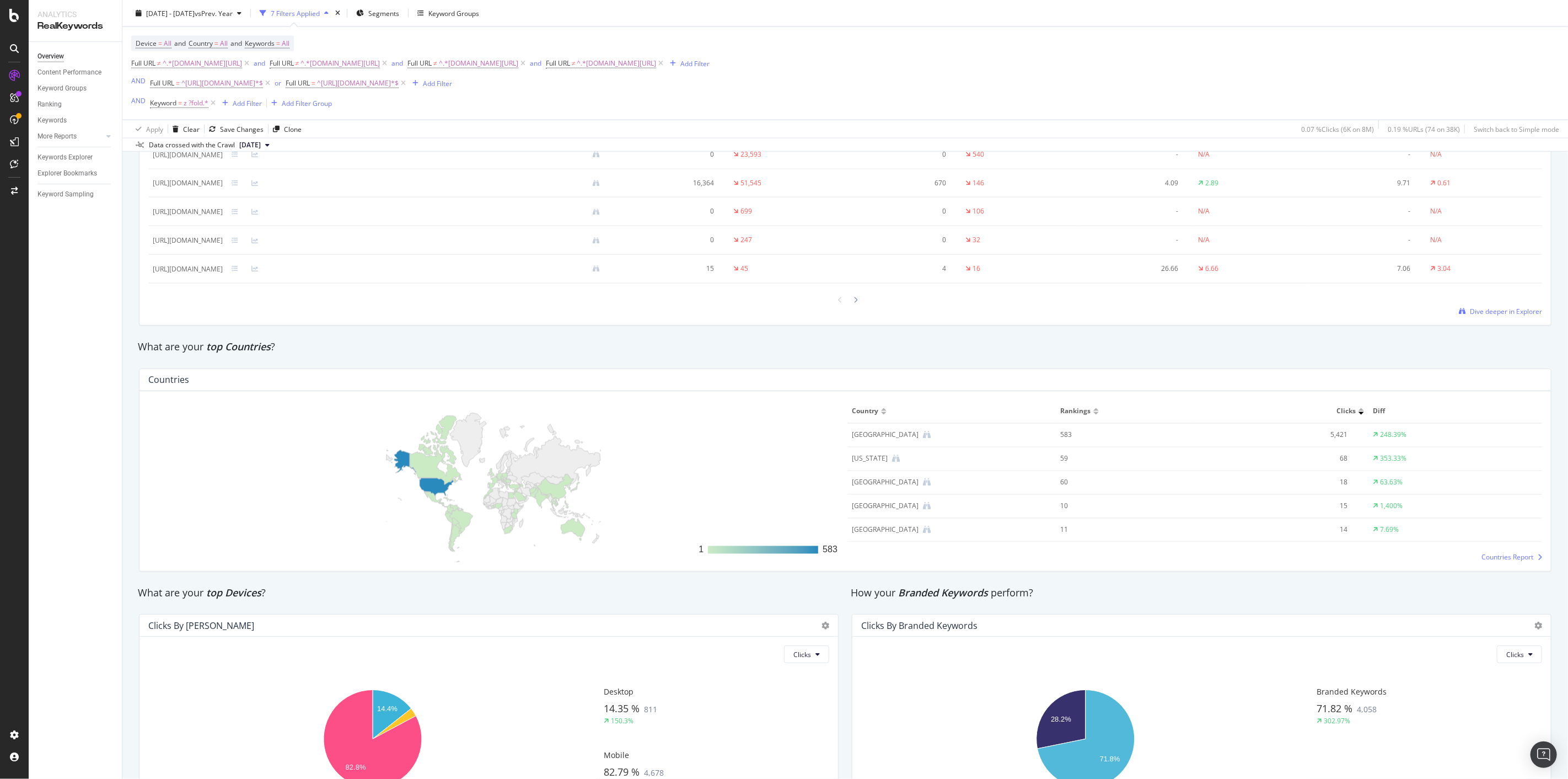
scroll to position [1506, 0]
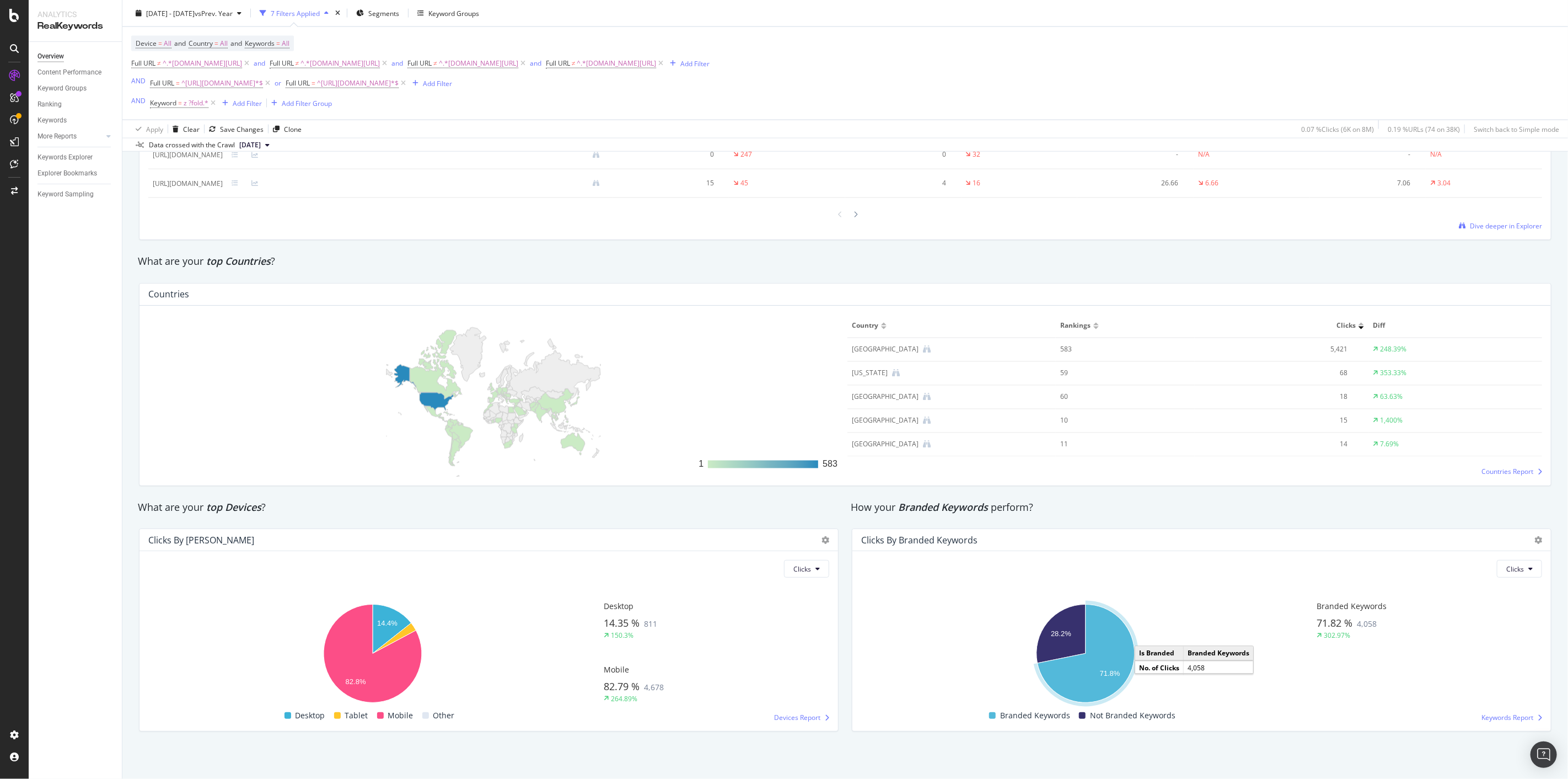
click at [1090, 666] on icon "A chart." at bounding box center [1086, 654] width 97 height 98
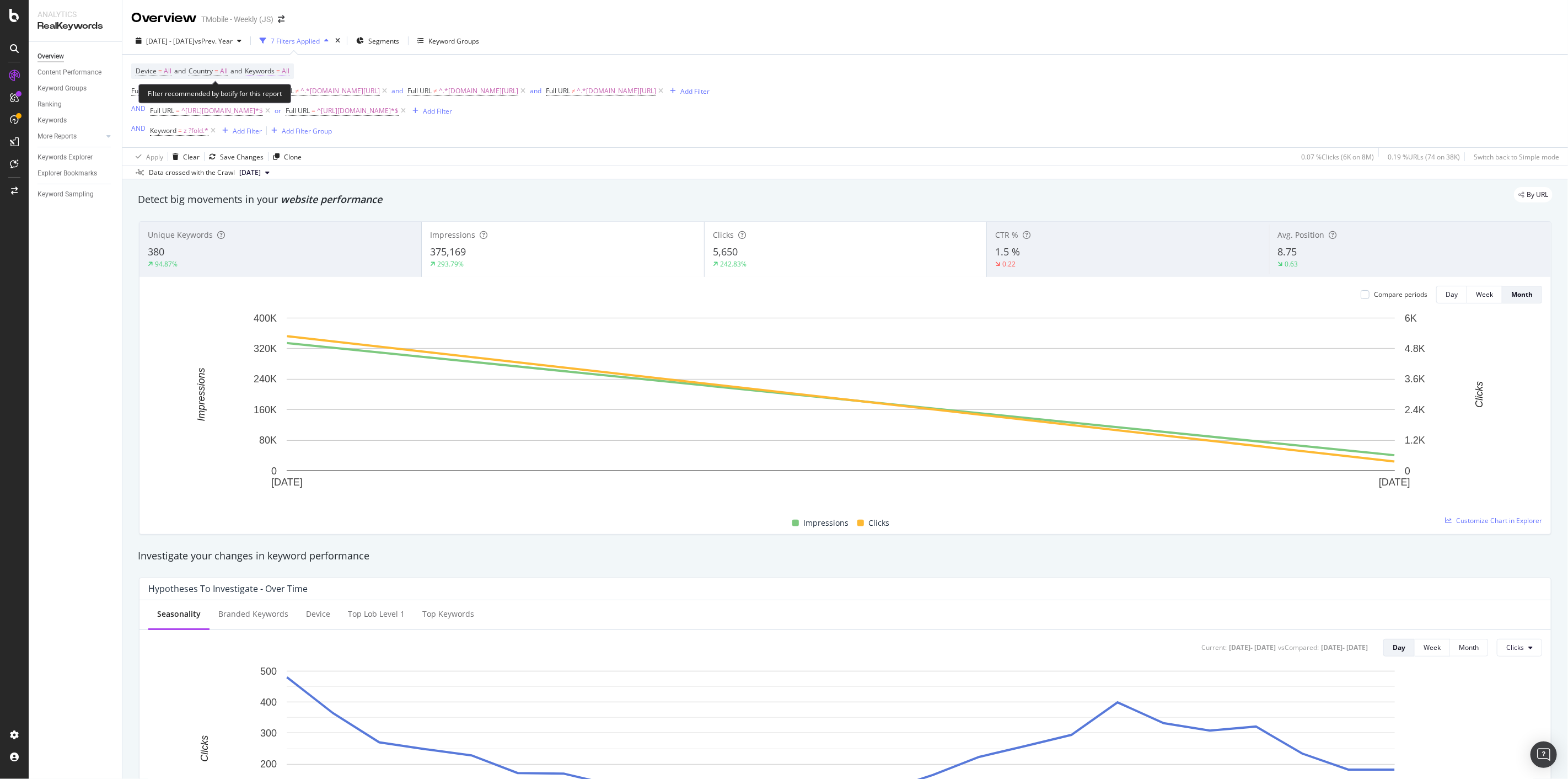
click at [290, 70] on span "All" at bounding box center [285, 71] width 8 height 15
click at [282, 96] on div "button" at bounding box center [280, 97] width 13 height 7
click at [283, 130] on div "Branded" at bounding box center [326, 135] width 130 height 16
click at [366, 120] on div "Apply" at bounding box center [374, 121] width 17 height 9
click at [275, 69] on span "Keywords" at bounding box center [259, 71] width 30 height 9
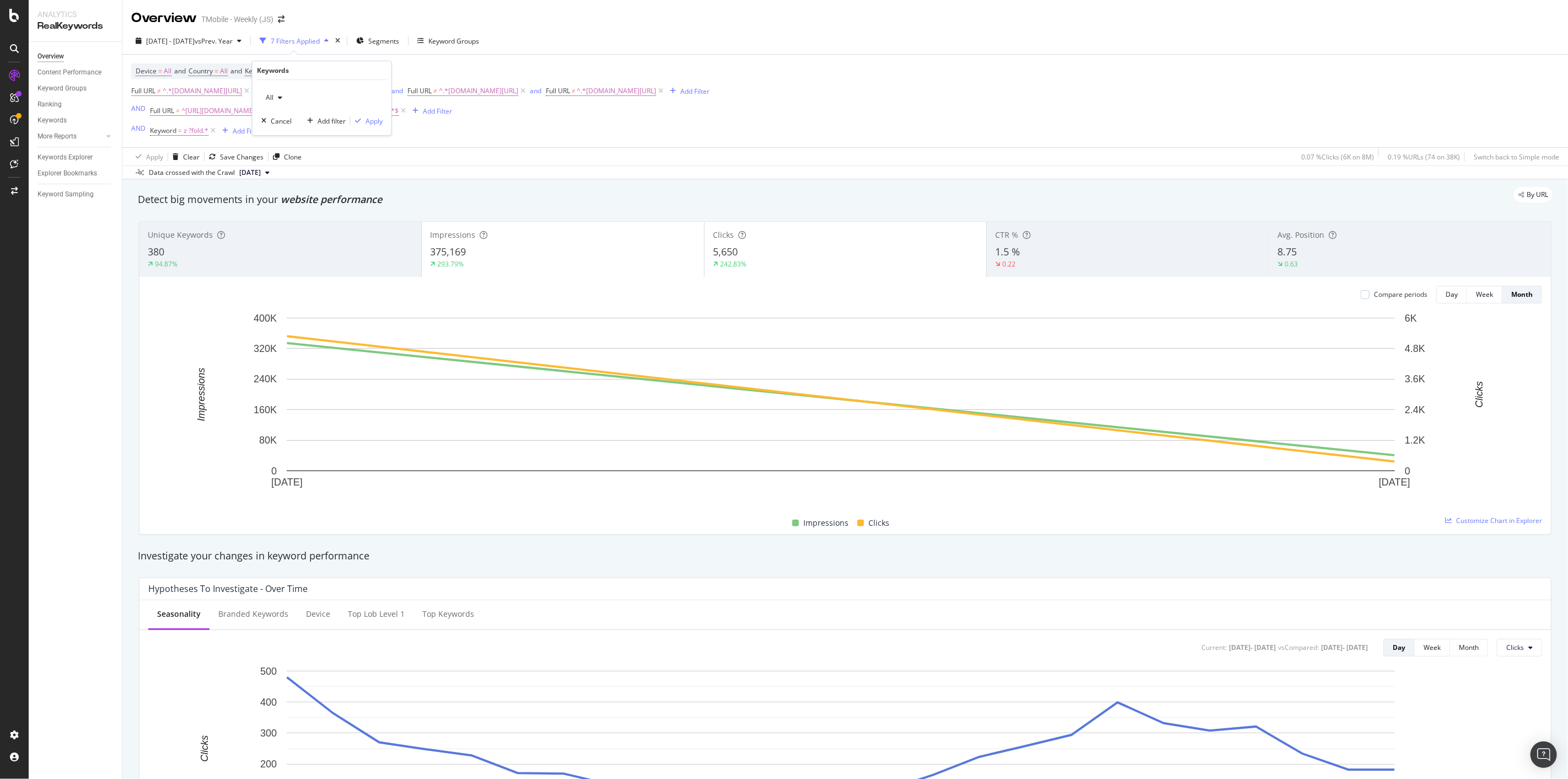
click at [278, 98] on icon "button" at bounding box center [280, 97] width 4 height 7
click at [299, 120] on span "Non-Branded" at bounding box center [326, 119] width 113 height 10
click at [368, 119] on div "Apply" at bounding box center [374, 121] width 17 height 9
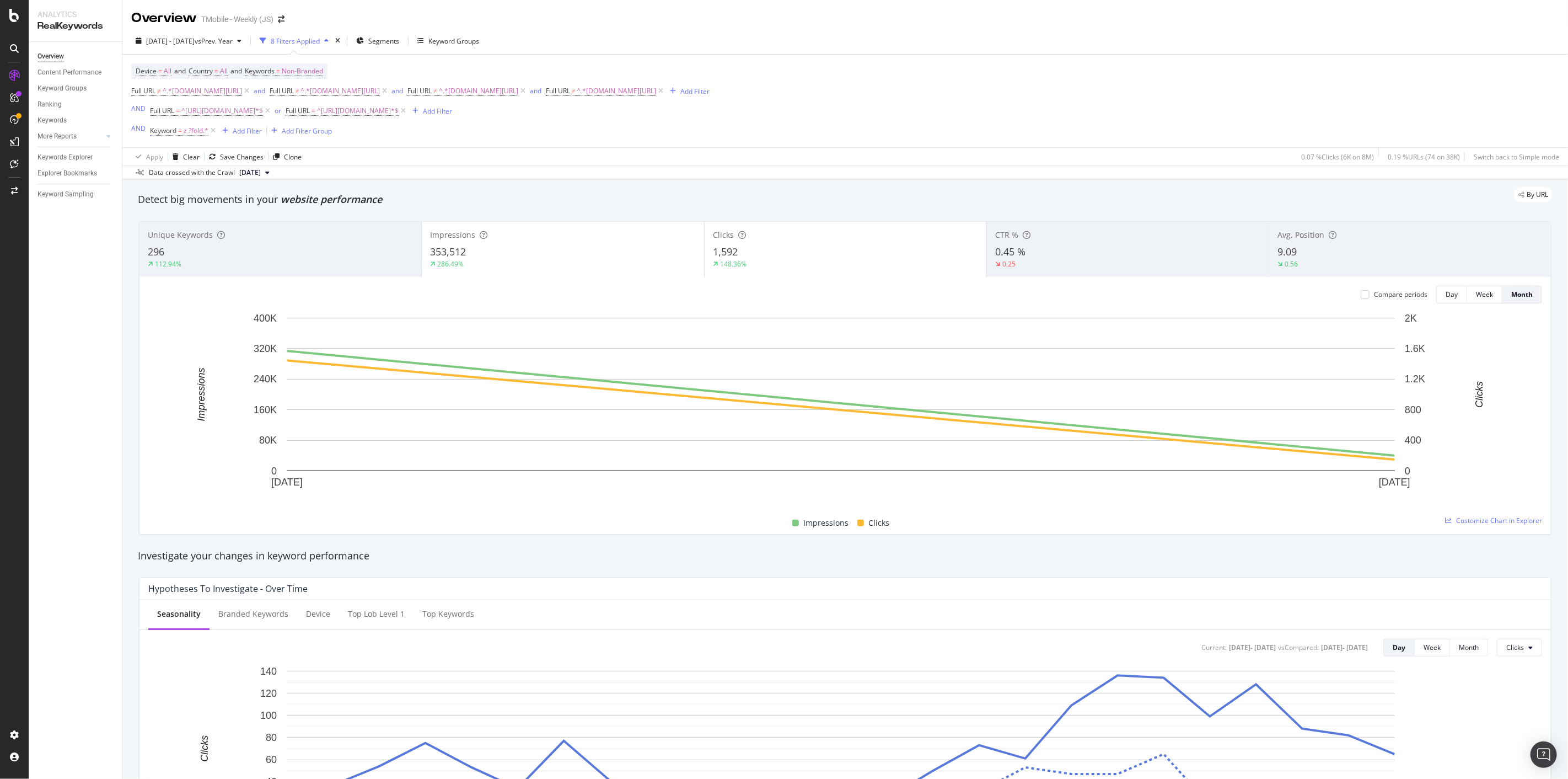
click at [184, 135] on span "z ?fold.*" at bounding box center [196, 130] width 25 height 15
click at [178, 178] on input "z ?fold.*" at bounding box center [211, 178] width 104 height 18
click at [179, 178] on input "z ?fold.*" at bounding box center [211, 178] width 104 height 18
type input "z ?flip.*"
click at [263, 202] on div "Apply" at bounding box center [271, 202] width 17 height 9
